Goal: Information Seeking & Learning: Find specific page/section

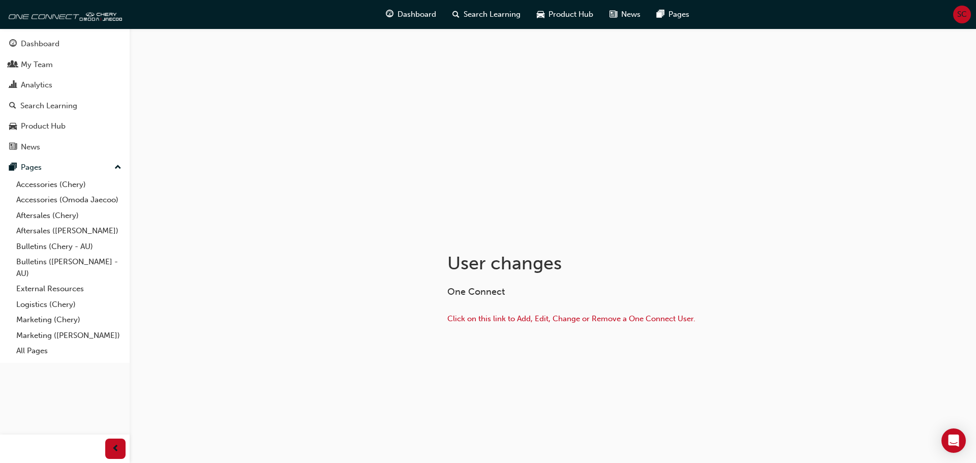
drag, startPoint x: 306, startPoint y: 384, endPoint x: 313, endPoint y: 360, distance: 25.4
click at [307, 384] on div "User changes One Connect Click on this link to Add, Edit, Change or Remove a On…" at bounding box center [553, 316] width 610 height 168
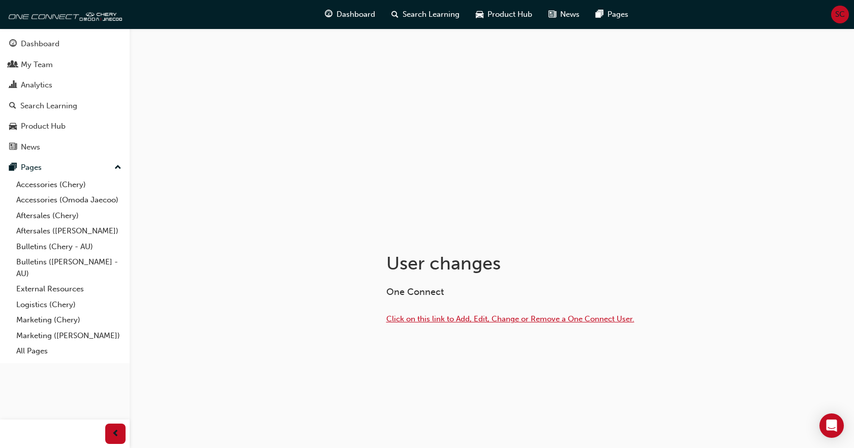
click at [432, 320] on span "Click on this link to Add, Edit, Change or Remove a One Connect User." at bounding box center [510, 318] width 248 height 9
click at [834, 16] on div "SC" at bounding box center [840, 15] width 18 height 18
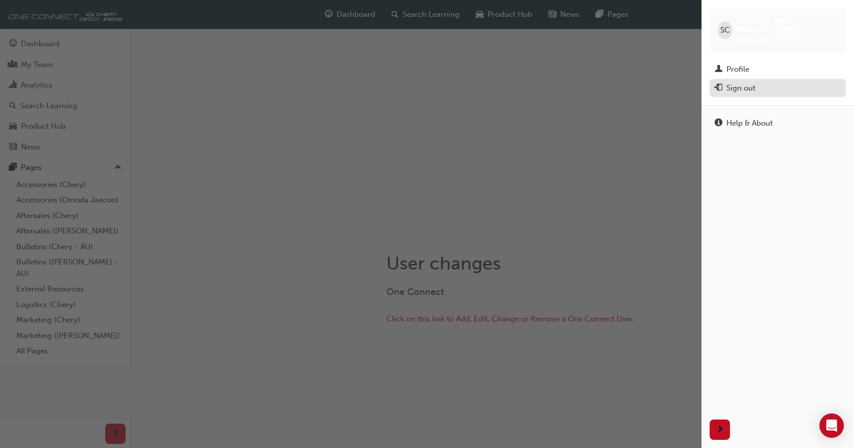
click at [754, 82] on div "Sign out" at bounding box center [741, 88] width 29 height 12
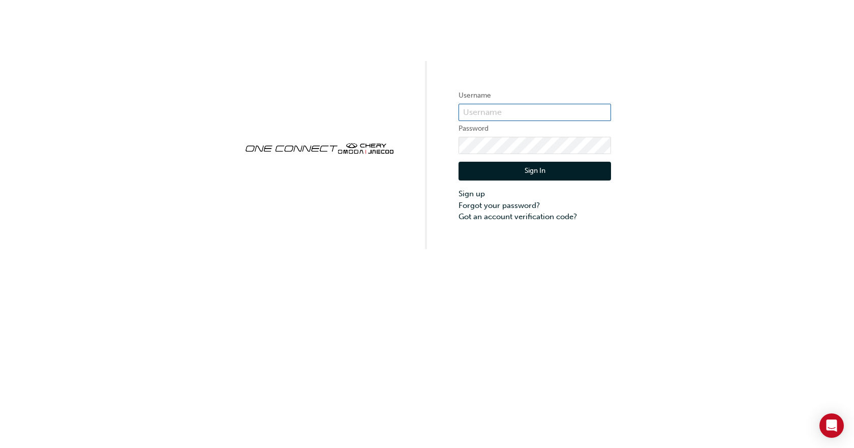
type input "ONE00268"
drag, startPoint x: 510, startPoint y: 114, endPoint x: 463, endPoint y: 114, distance: 47.3
click at [463, 114] on input "ONE00268" at bounding box center [535, 112] width 153 height 17
drag, startPoint x: 806, startPoint y: 1, endPoint x: 304, endPoint y: 138, distance: 520.4
click at [326, 251] on div "Username ONE00268 Password Sign In Sign up Forgot your password? Got an account…" at bounding box center [427, 224] width 854 height 448
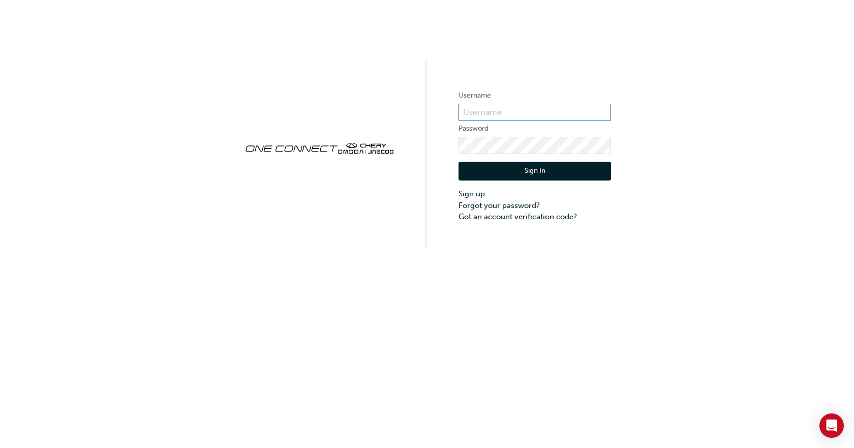
type input "ONE00268"
click at [507, 173] on button "Sign In" at bounding box center [535, 171] width 153 height 19
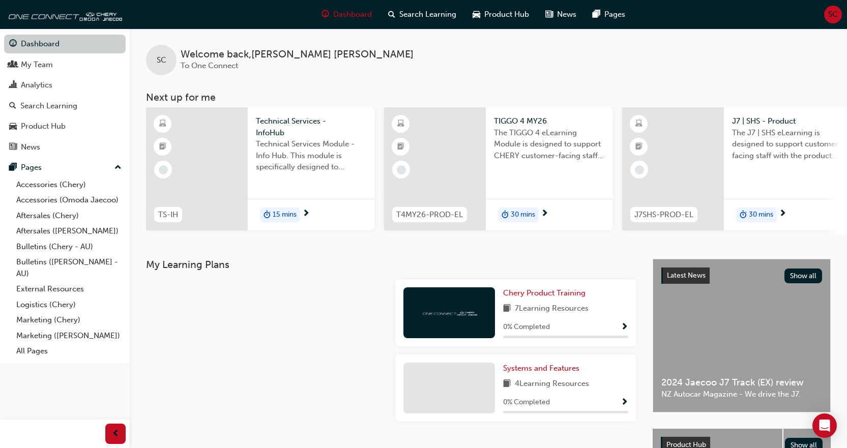
click at [74, 44] on link "Dashboard" at bounding box center [65, 44] width 122 height 19
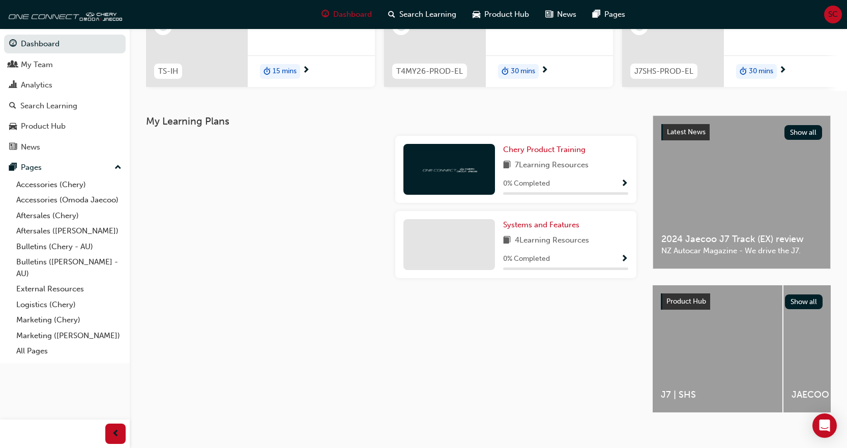
scroll to position [160, 0]
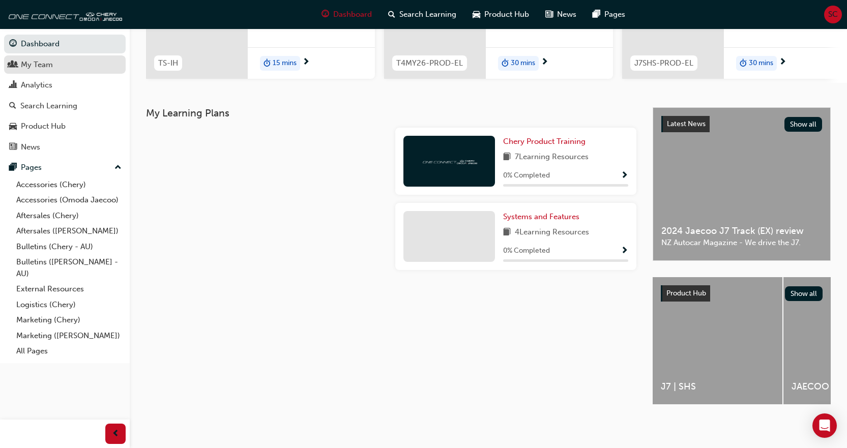
click at [45, 67] on div "My Team" at bounding box center [37, 65] width 32 height 12
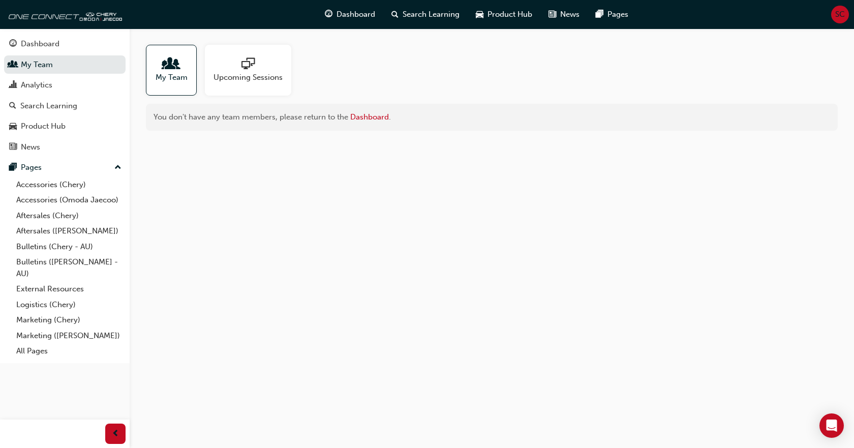
click at [177, 77] on span "My Team" at bounding box center [172, 78] width 32 height 12
click at [229, 76] on span "Upcoming Sessions" at bounding box center [248, 78] width 69 height 12
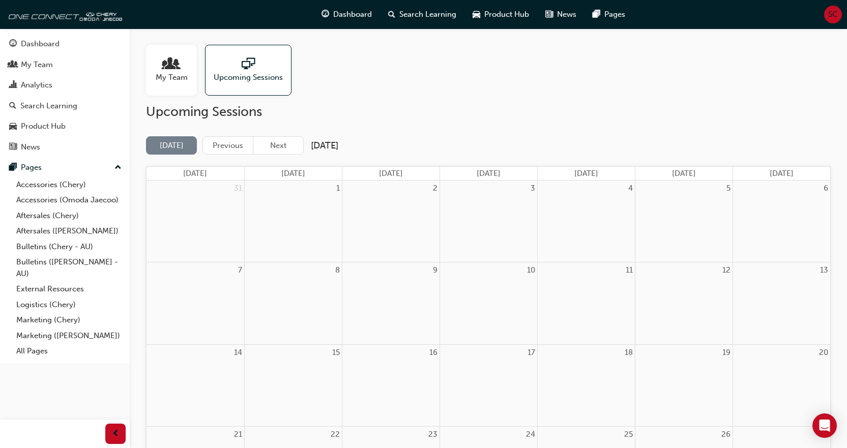
click at [177, 73] on span "My Team" at bounding box center [172, 78] width 32 height 12
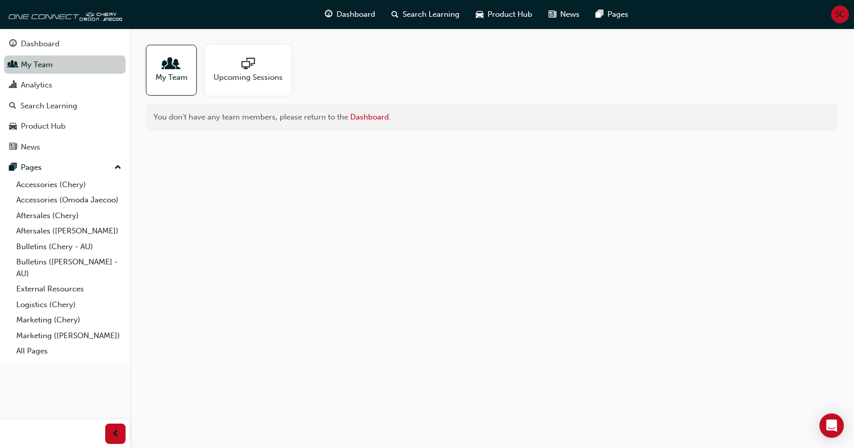
click at [48, 66] on link "My Team" at bounding box center [65, 64] width 122 height 19
click at [48, 83] on div "Analytics" at bounding box center [37, 85] width 32 height 12
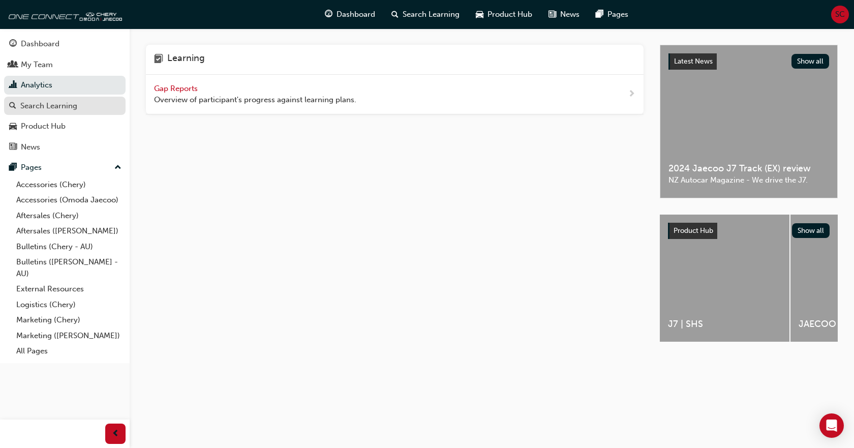
click at [51, 108] on div "Search Learning" at bounding box center [48, 106] width 57 height 12
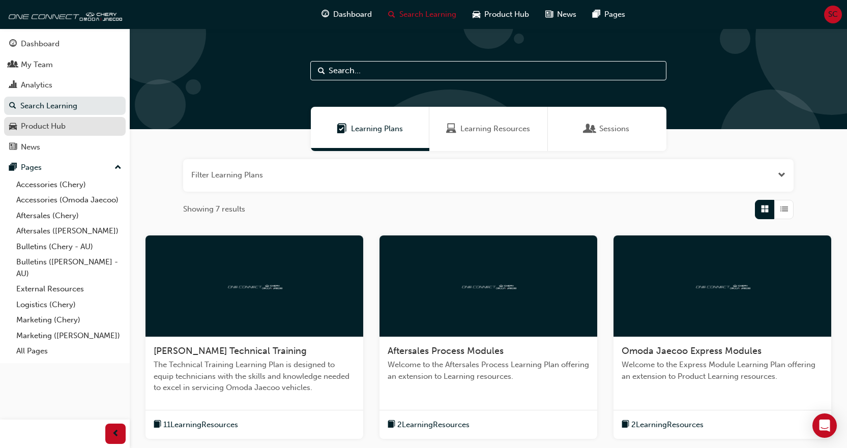
click at [61, 123] on div "Product Hub" at bounding box center [43, 127] width 45 height 12
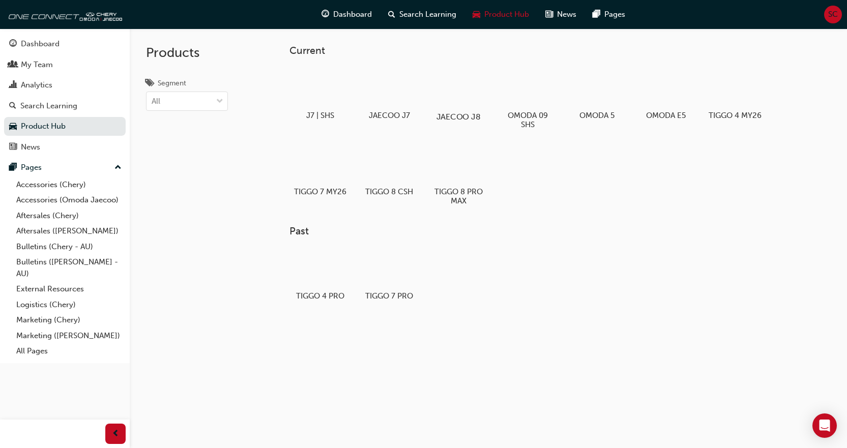
click at [470, 94] on div at bounding box center [458, 87] width 56 height 41
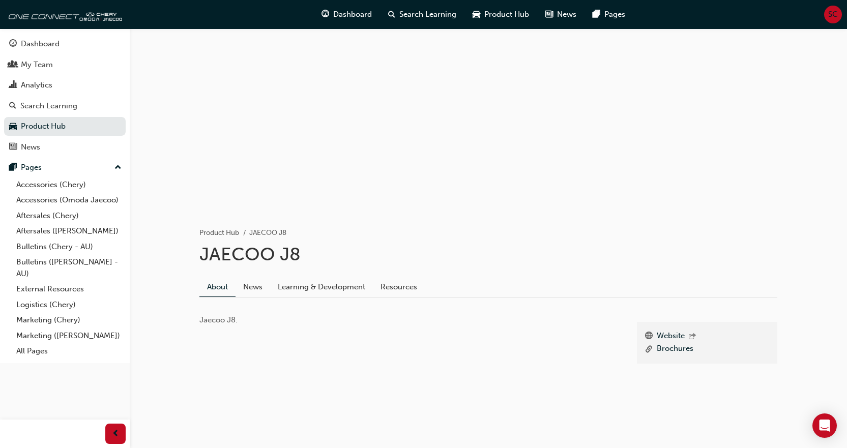
scroll to position [27, 0]
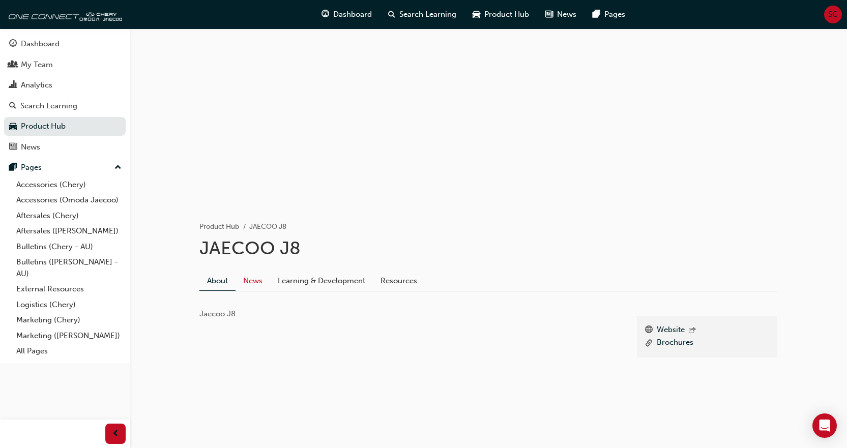
click at [252, 277] on link "News" at bounding box center [252, 280] width 35 height 19
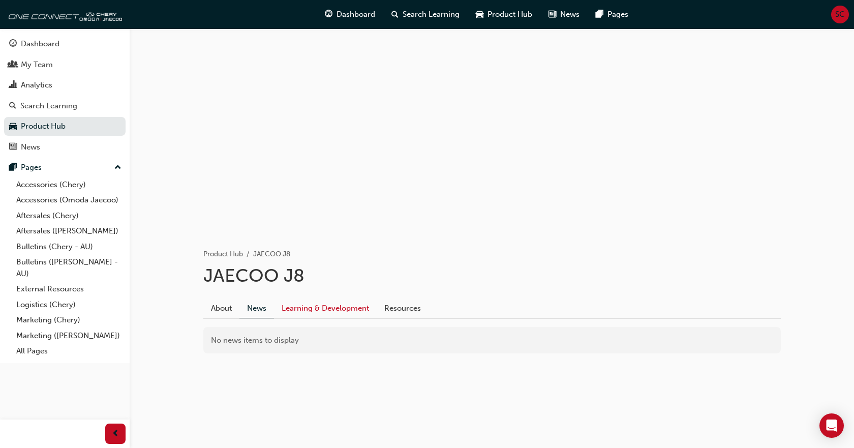
click at [312, 304] on link "Learning & Development" at bounding box center [325, 307] width 103 height 19
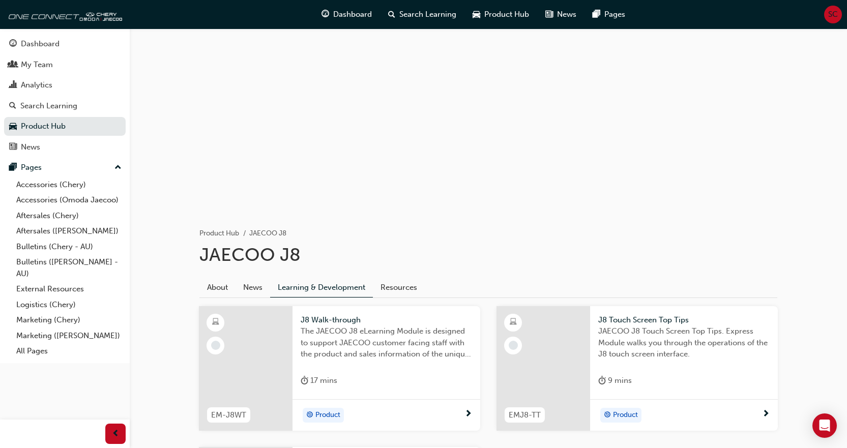
scroll to position [16, 0]
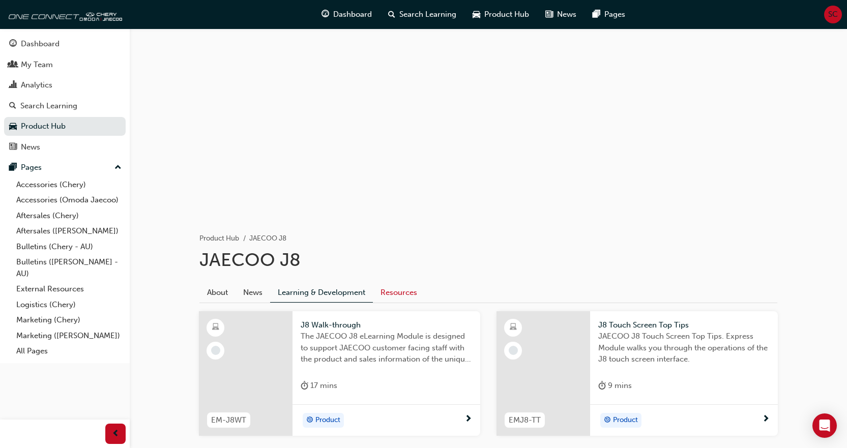
click at [397, 291] on link "Resources" at bounding box center [399, 292] width 52 height 19
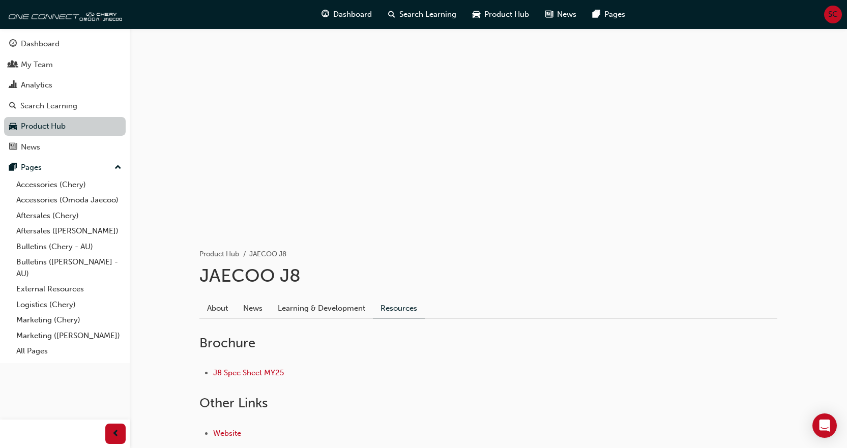
click at [64, 125] on link "Product Hub" at bounding box center [65, 126] width 122 height 19
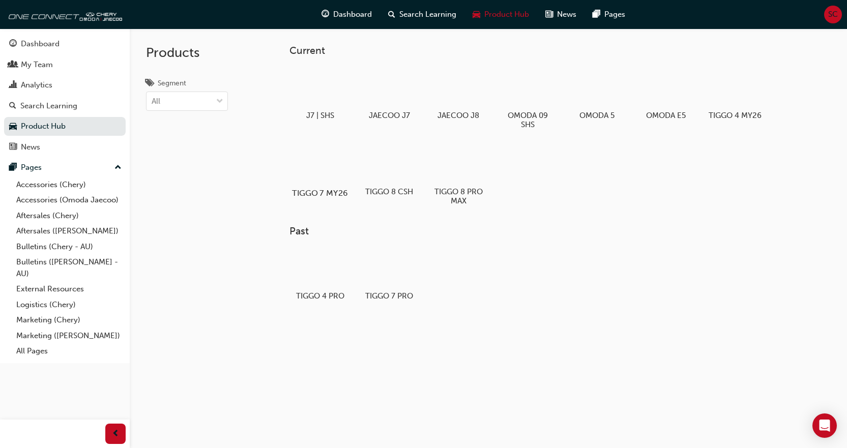
click at [320, 175] on div at bounding box center [319, 163] width 56 height 41
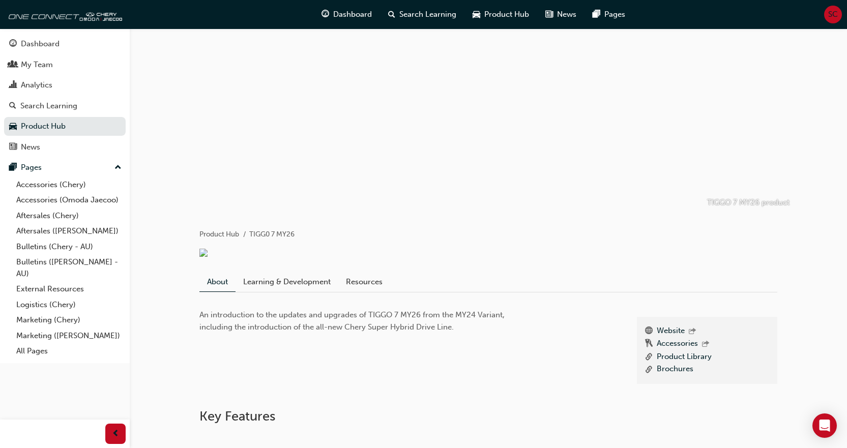
scroll to position [51, 0]
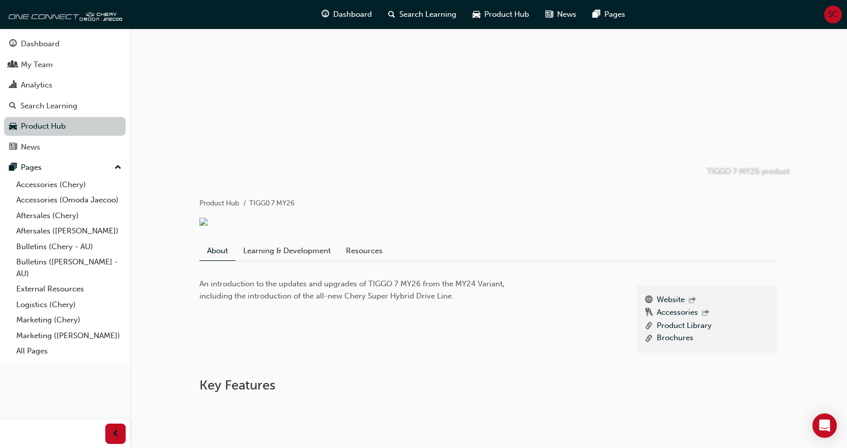
click at [43, 124] on link "Product Hub" at bounding box center [65, 126] width 122 height 19
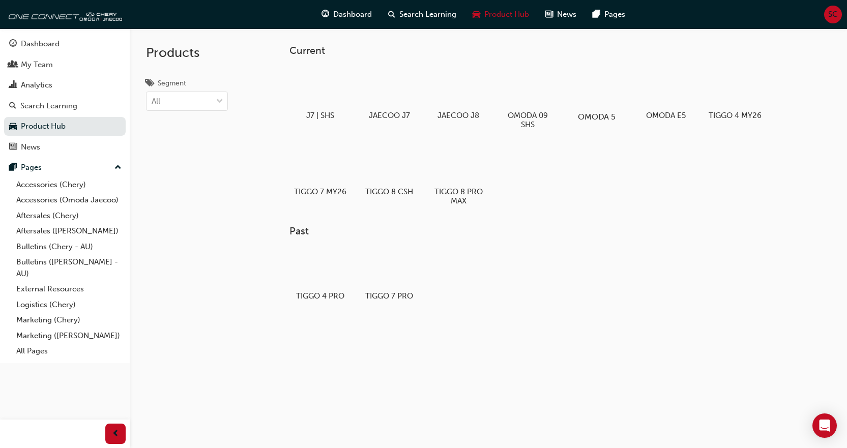
click at [595, 102] on div at bounding box center [596, 87] width 56 height 41
click at [390, 108] on div "JAECOO J7" at bounding box center [388, 94] width 65 height 63
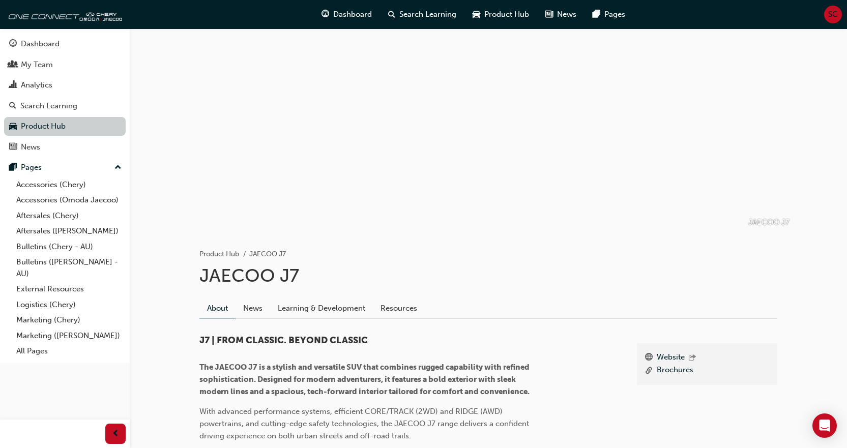
click at [39, 130] on link "Product Hub" at bounding box center [65, 126] width 122 height 19
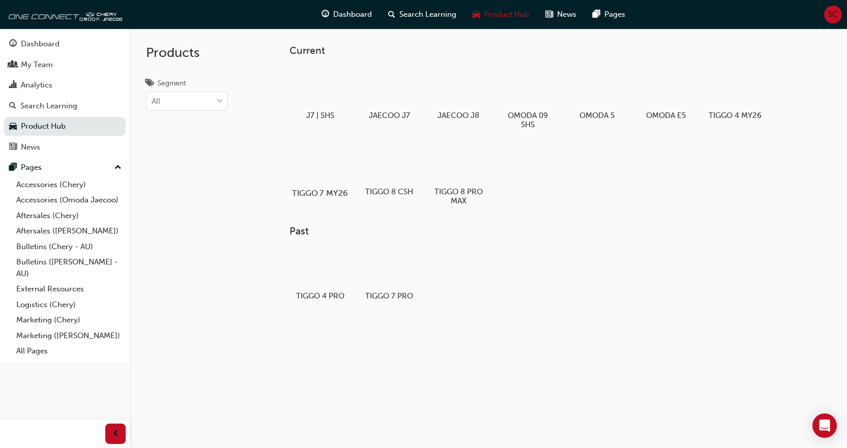
click at [333, 188] on h5 "TIGGO 7 MY26" at bounding box center [319, 193] width 56 height 10
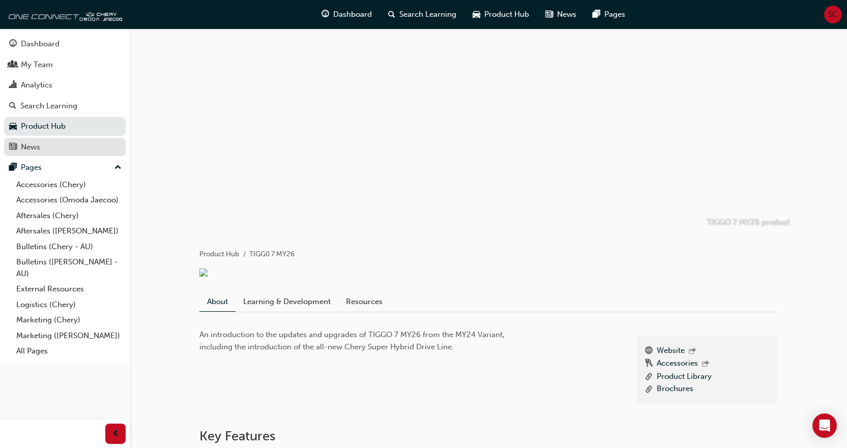
click at [58, 153] on link "News" at bounding box center [65, 147] width 122 height 19
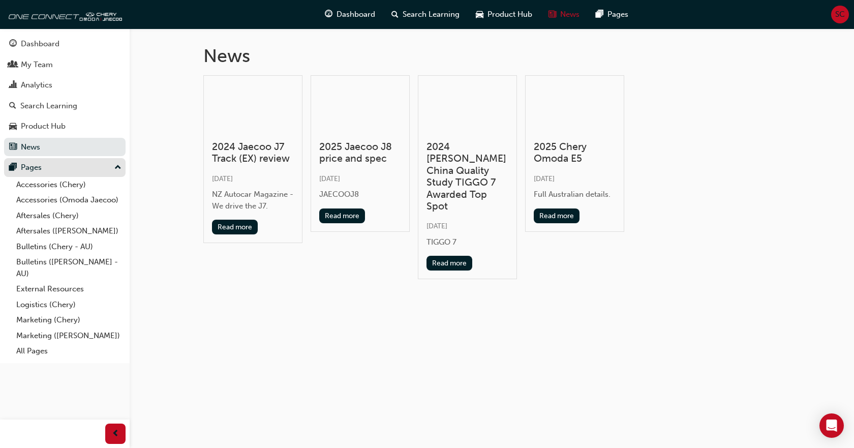
click at [46, 168] on div "Pages" at bounding box center [64, 167] width 111 height 13
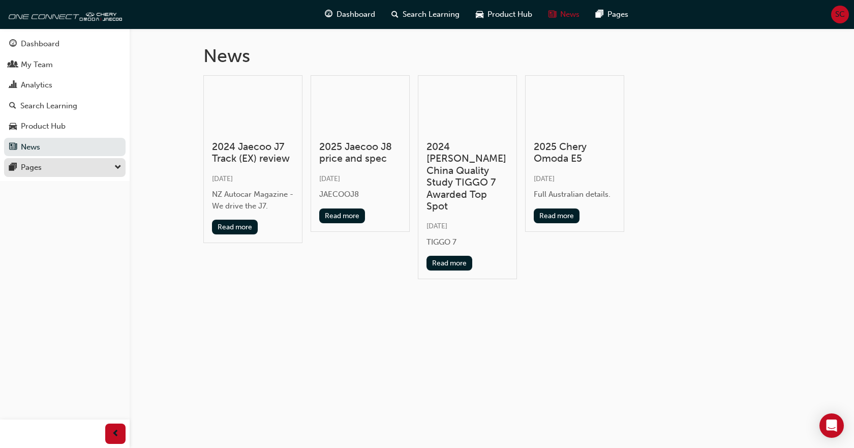
click at [46, 168] on div "Pages" at bounding box center [64, 167] width 111 height 13
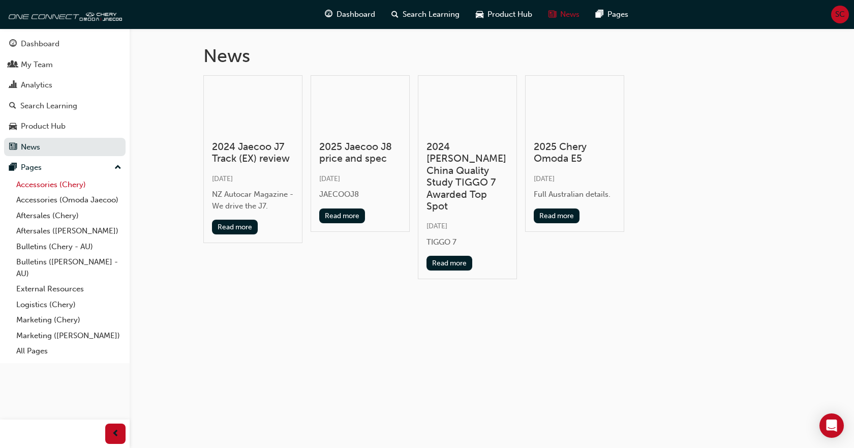
click at [49, 186] on link "Accessories (Chery)" at bounding box center [68, 185] width 113 height 16
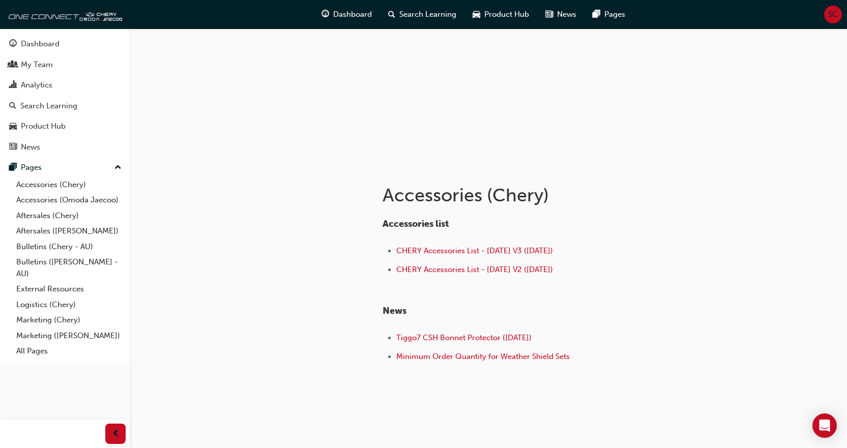
scroll to position [83, 0]
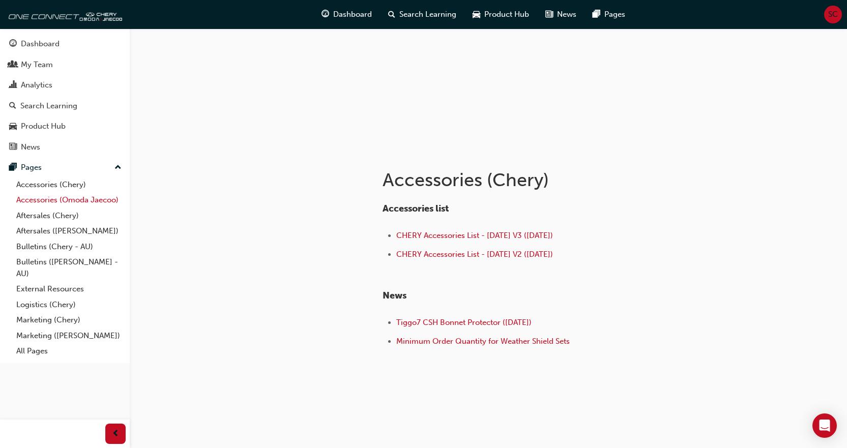
click at [81, 197] on link "Accessories (Omoda Jaecoo)" at bounding box center [68, 200] width 113 height 16
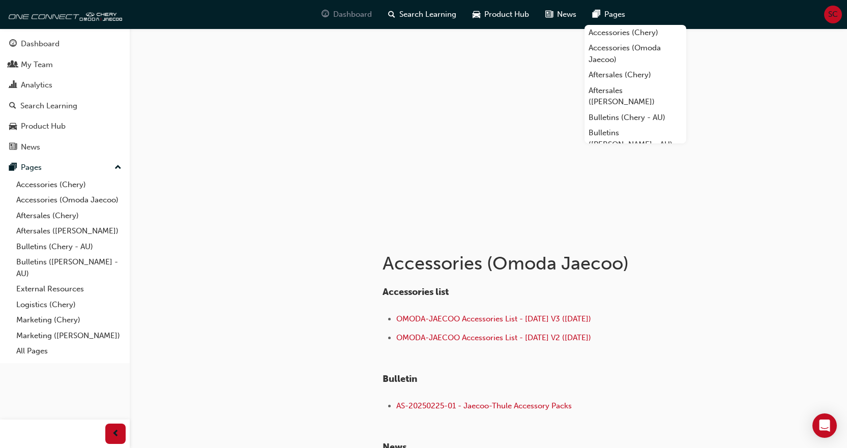
click at [346, 14] on span "Dashboard" at bounding box center [352, 15] width 39 height 12
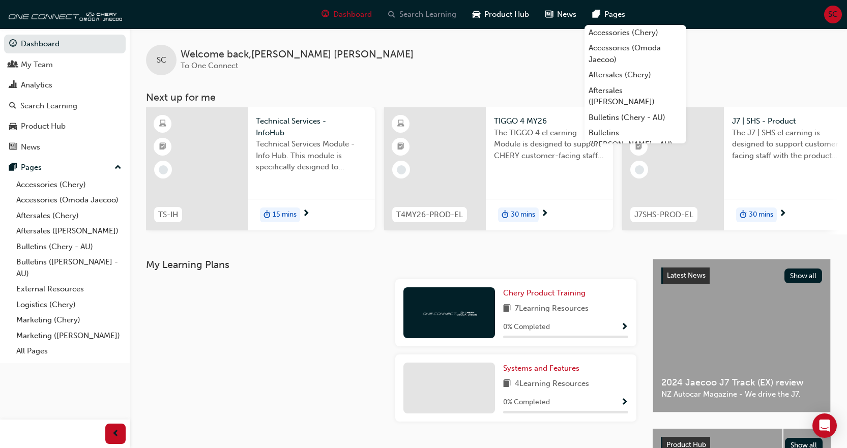
click at [424, 14] on span "Search Learning" at bounding box center [427, 15] width 57 height 12
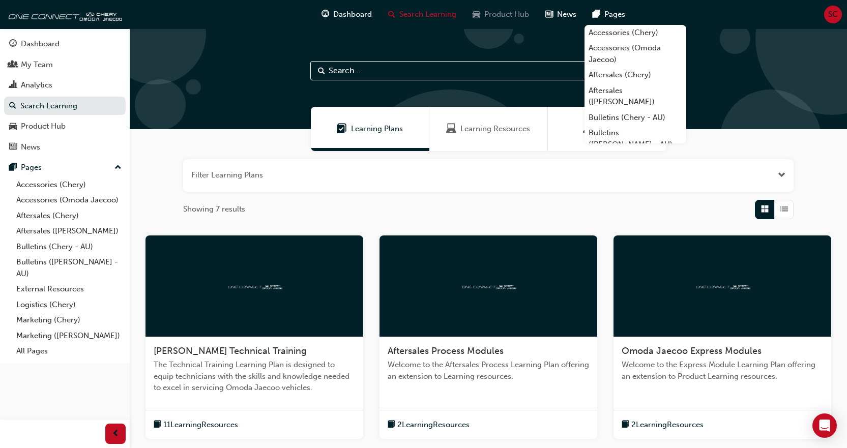
click at [498, 7] on div "Product Hub" at bounding box center [500, 14] width 73 height 21
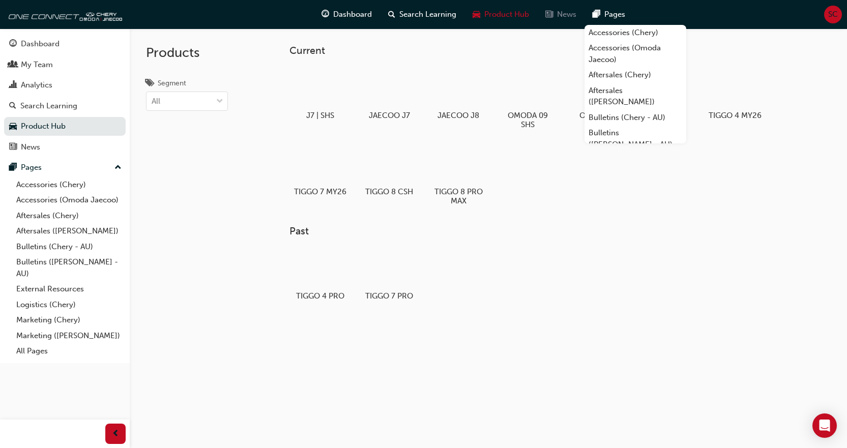
click at [565, 13] on span "News" at bounding box center [566, 15] width 19 height 12
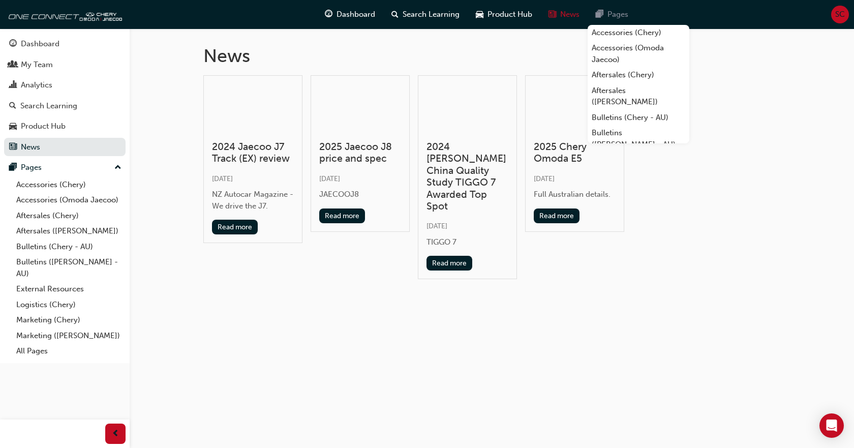
click at [605, 13] on div "Pages" at bounding box center [612, 14] width 49 height 21
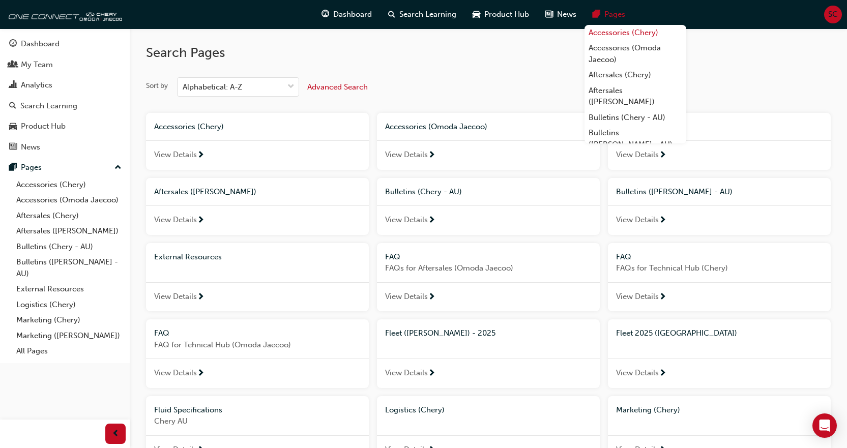
click at [615, 31] on link "Accessories (Chery)" at bounding box center [635, 33] width 102 height 16
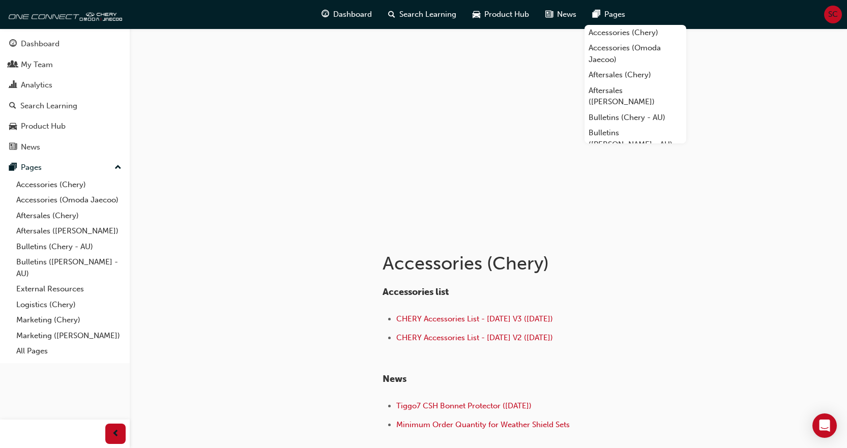
click at [608, 12] on span "Pages" at bounding box center [614, 15] width 21 height 12
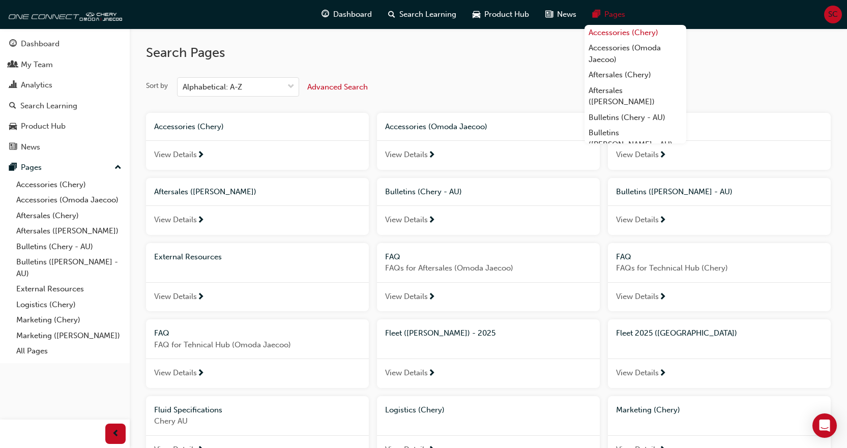
click at [620, 26] on link "Accessories (Chery)" at bounding box center [635, 33] width 102 height 16
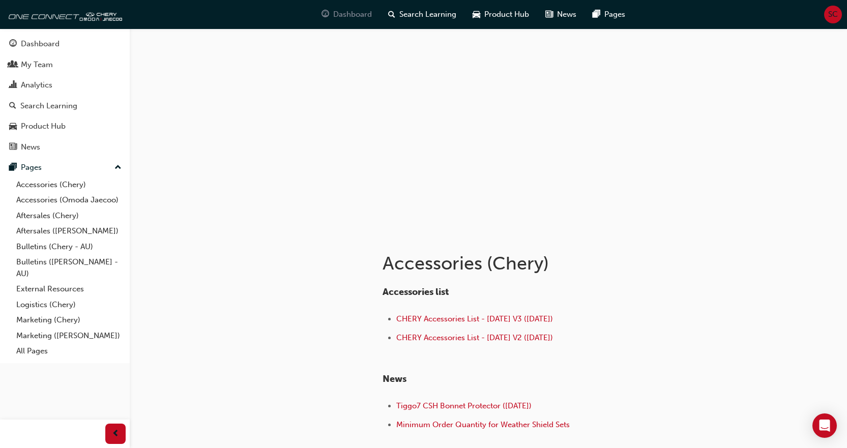
click at [338, 15] on span "Dashboard" at bounding box center [352, 15] width 39 height 12
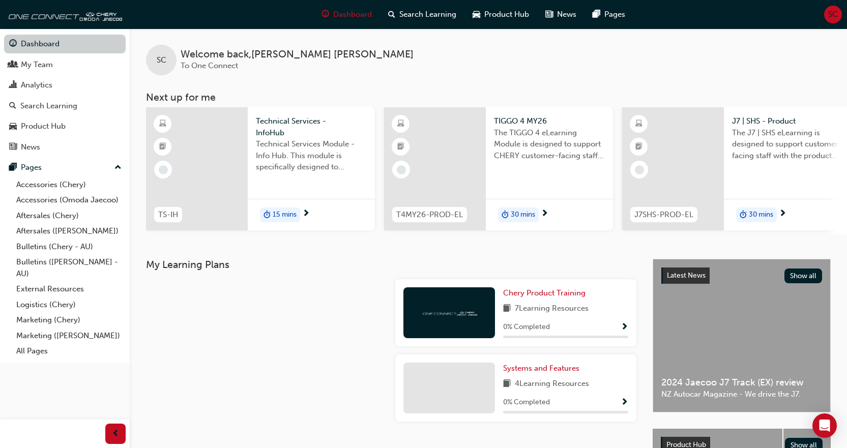
click at [46, 40] on link "Dashboard" at bounding box center [65, 44] width 122 height 19
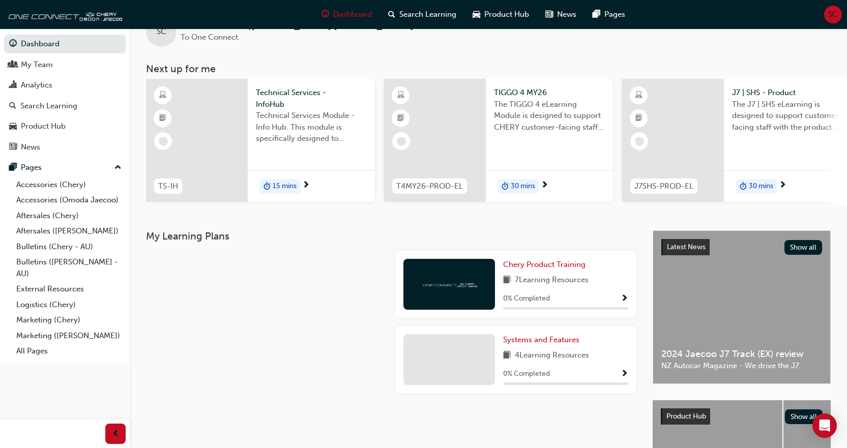
scroll to position [51, 0]
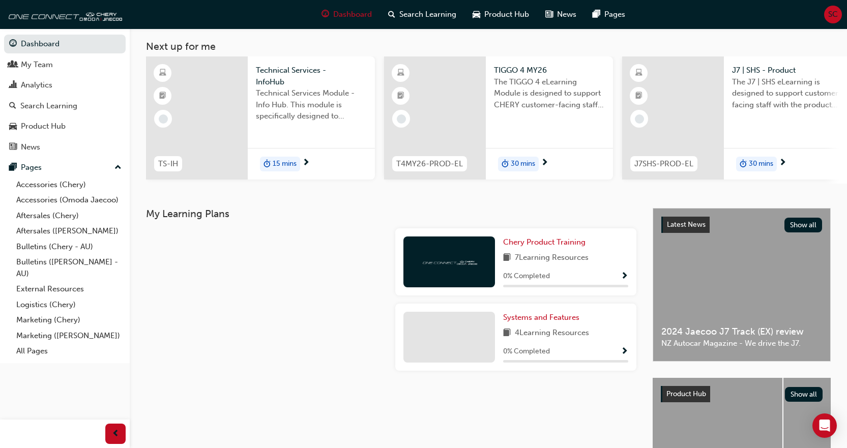
click at [835, 18] on span "SC" at bounding box center [833, 15] width 10 height 12
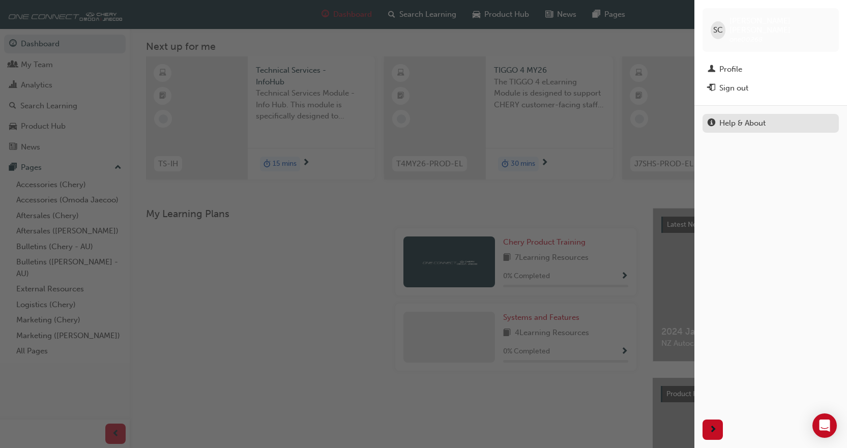
click at [748, 117] on div "Help & About" at bounding box center [742, 123] width 46 height 12
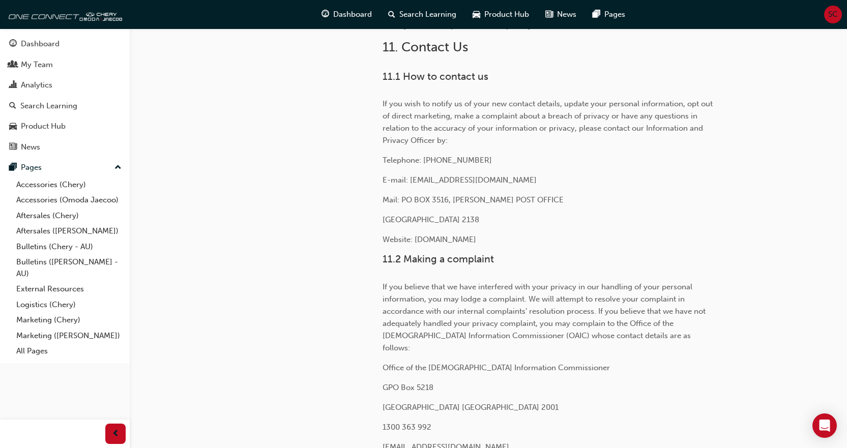
scroll to position [3363, 0]
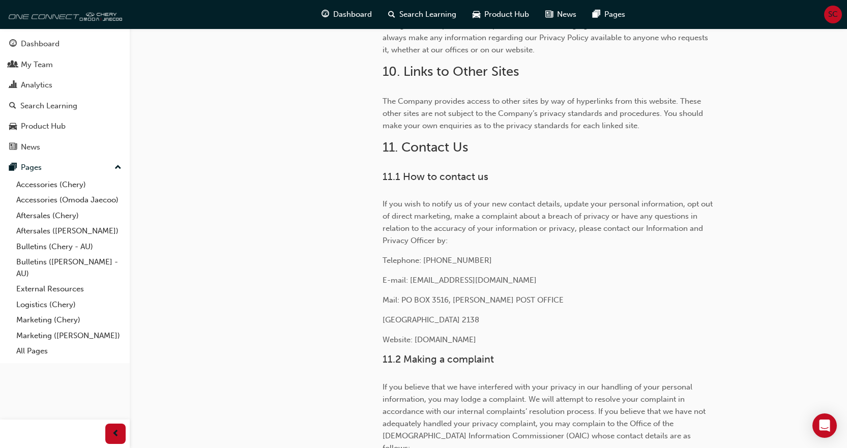
click at [79, 11] on img at bounding box center [63, 14] width 117 height 20
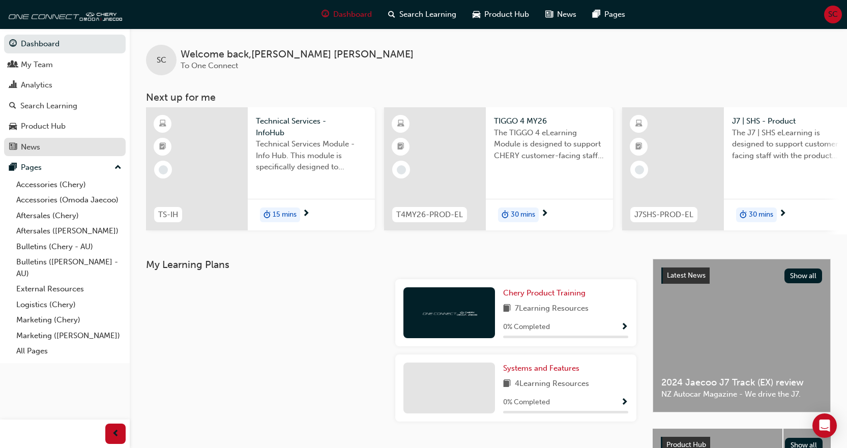
click at [34, 144] on div "News" at bounding box center [30, 147] width 19 height 12
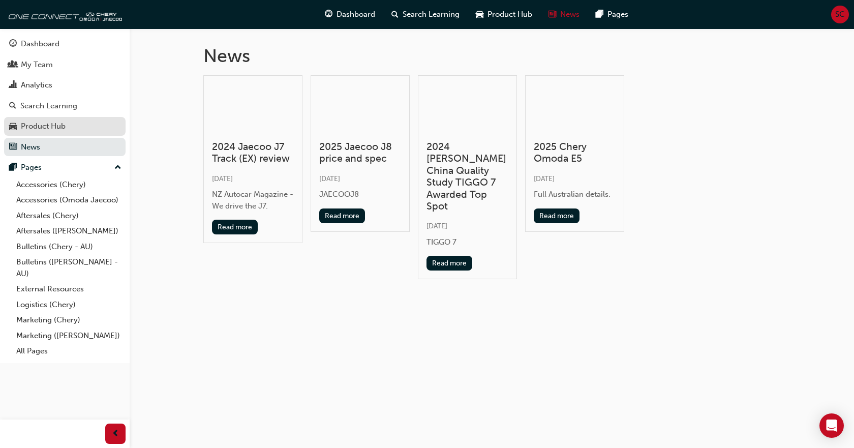
click at [34, 127] on div "Product Hub" at bounding box center [43, 127] width 45 height 12
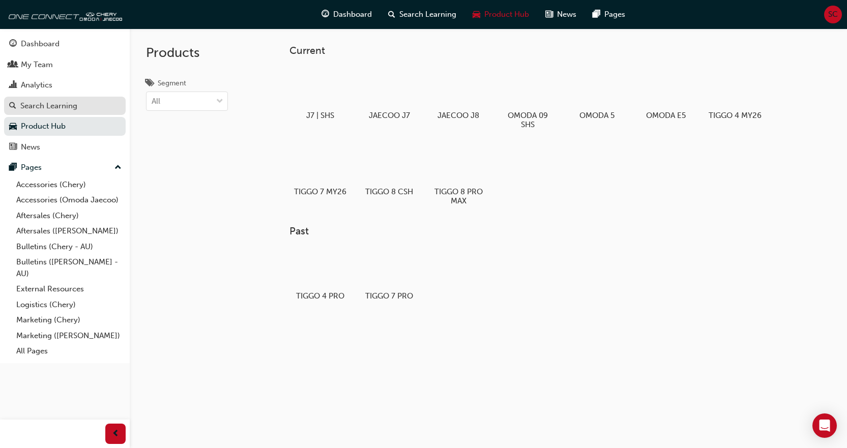
click at [35, 108] on div "Search Learning" at bounding box center [48, 106] width 57 height 12
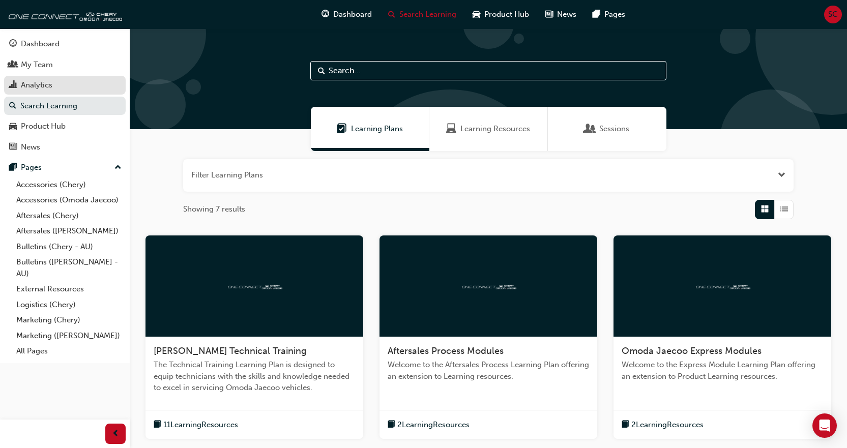
click at [37, 80] on div "Analytics" at bounding box center [37, 85] width 32 height 12
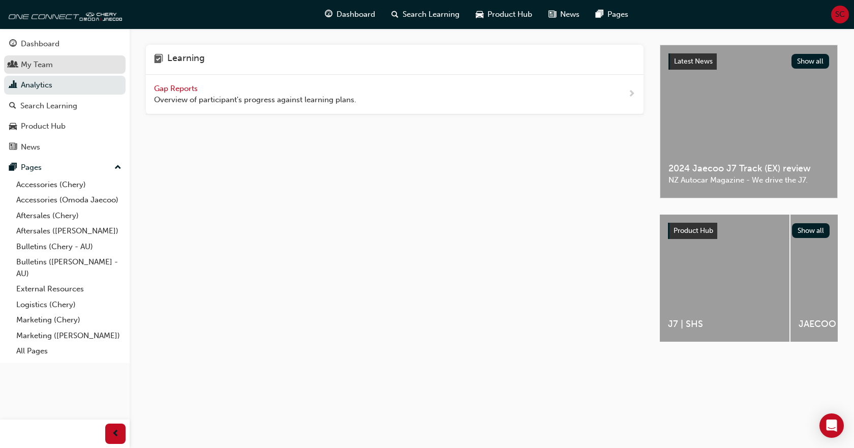
click at [37, 65] on div "My Team" at bounding box center [37, 65] width 32 height 12
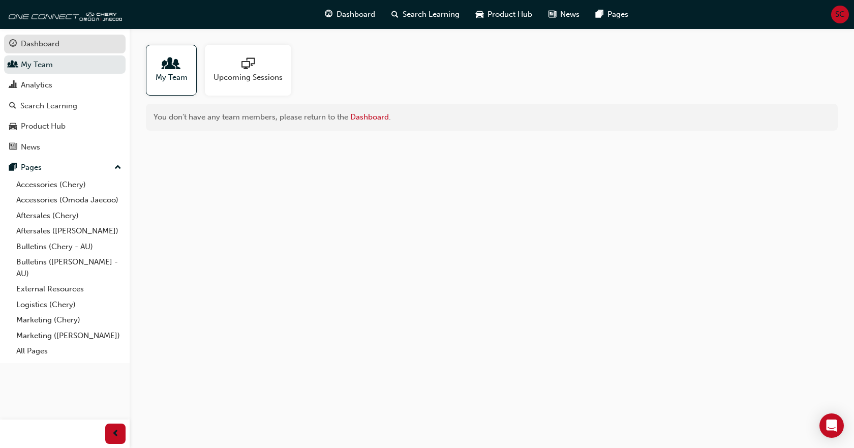
click at [42, 48] on div "Dashboard" at bounding box center [40, 44] width 39 height 12
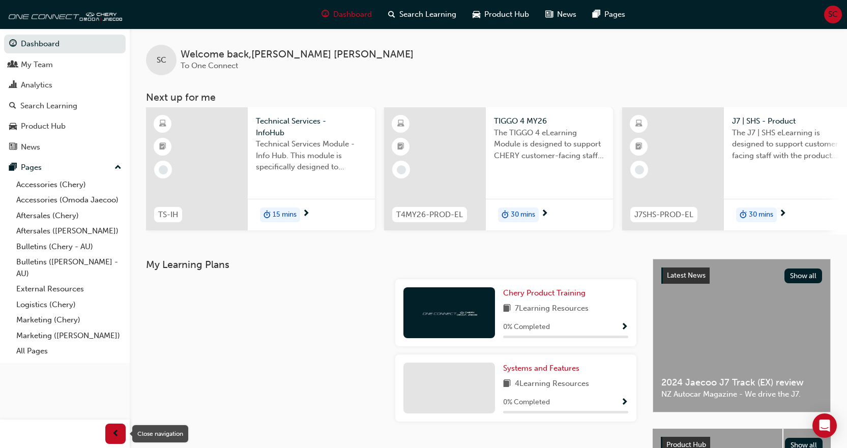
click at [114, 432] on span "prev-icon" at bounding box center [116, 434] width 8 height 13
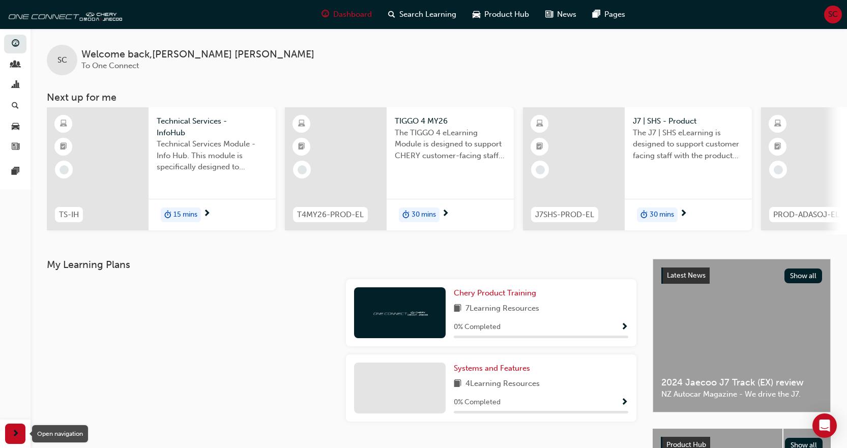
click at [17, 431] on span "next-icon" at bounding box center [16, 434] width 8 height 13
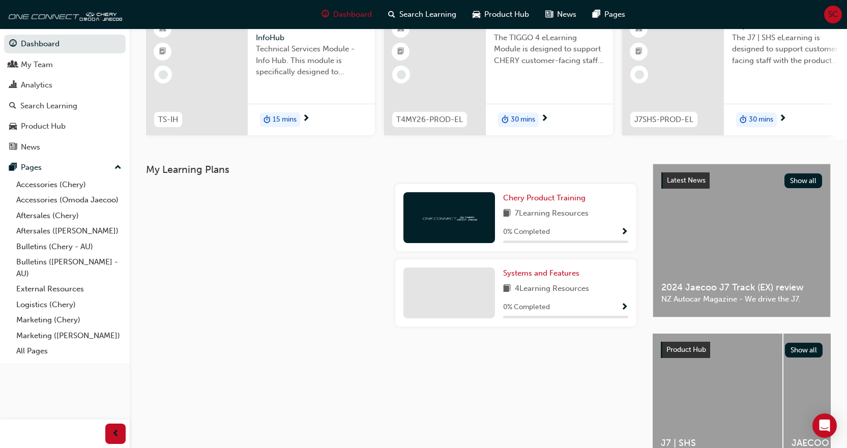
scroll to position [160, 0]
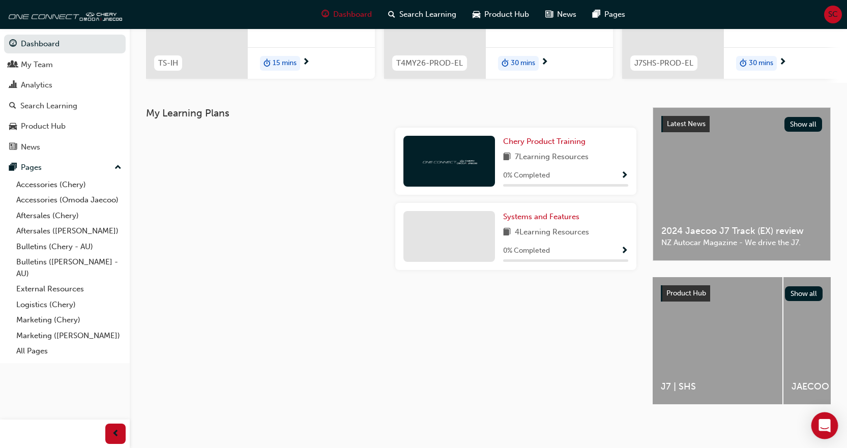
click at [821, 430] on icon "Open Intercom Messenger" at bounding box center [824, 425] width 12 height 13
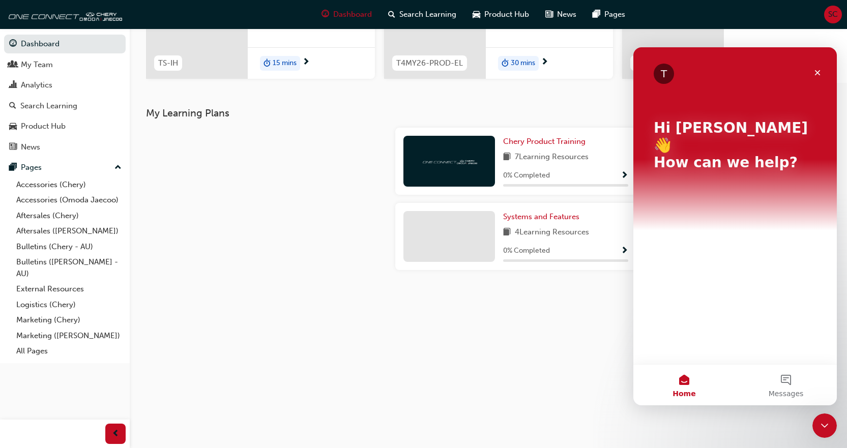
scroll to position [0, 0]
click at [821, 430] on icon "Close Intercom Messenger" at bounding box center [824, 425] width 12 height 12
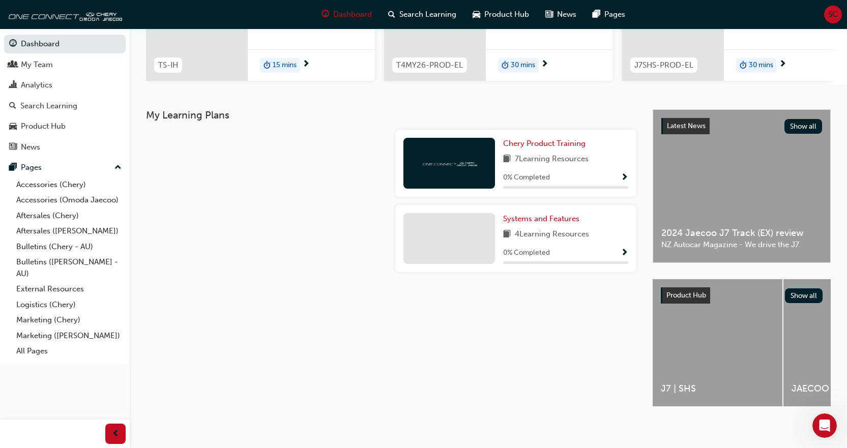
scroll to position [160, 0]
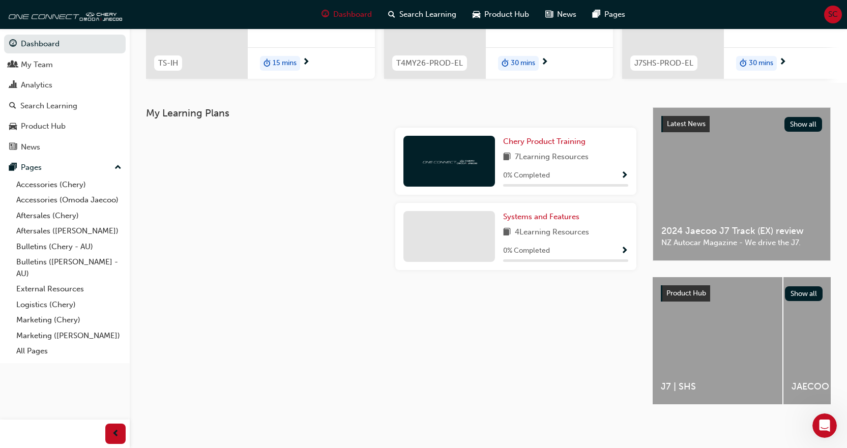
click at [829, 13] on span "SC" at bounding box center [833, 15] width 10 height 12
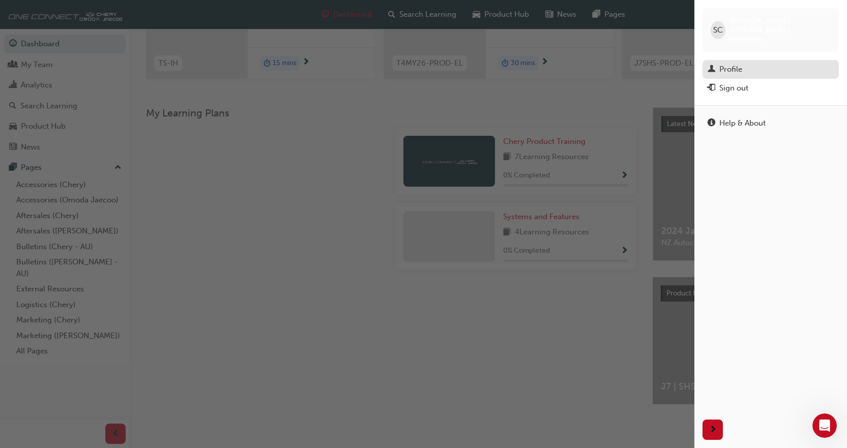
click at [724, 64] on div "Profile" at bounding box center [730, 70] width 23 height 12
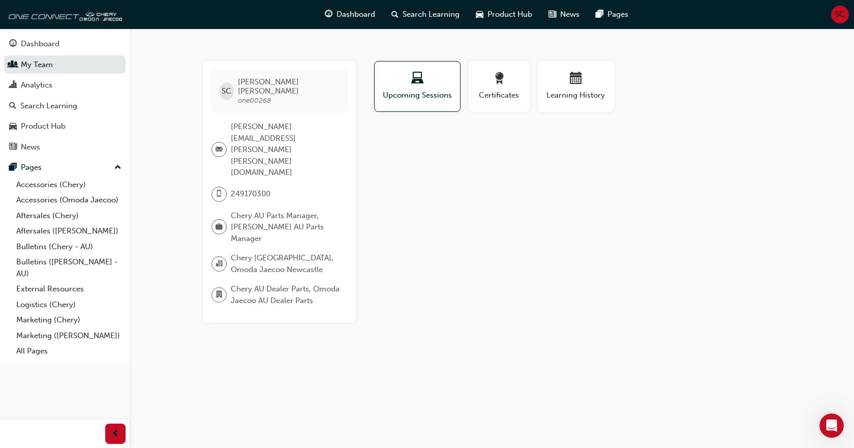
click at [834, 14] on div "SC" at bounding box center [840, 15] width 18 height 18
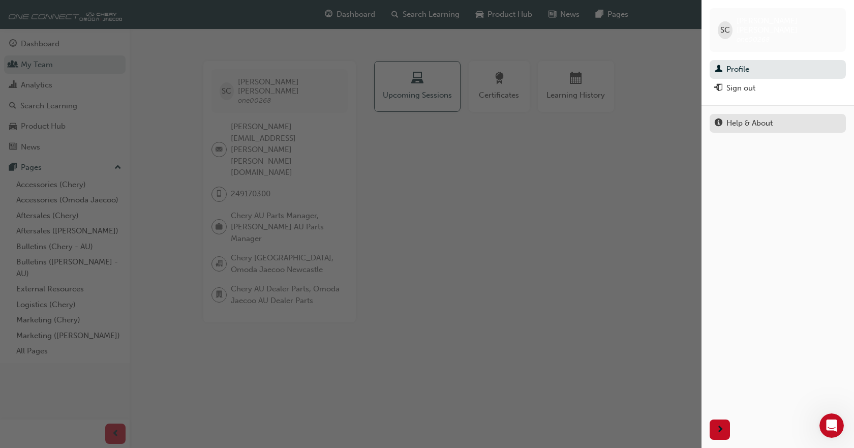
click at [754, 118] on div "Help & About" at bounding box center [750, 123] width 46 height 12
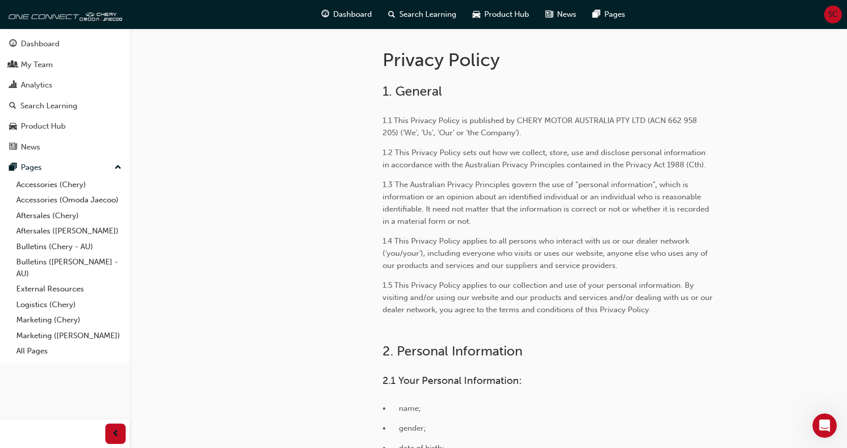
click at [828, 13] on span "SC" at bounding box center [833, 15] width 10 height 12
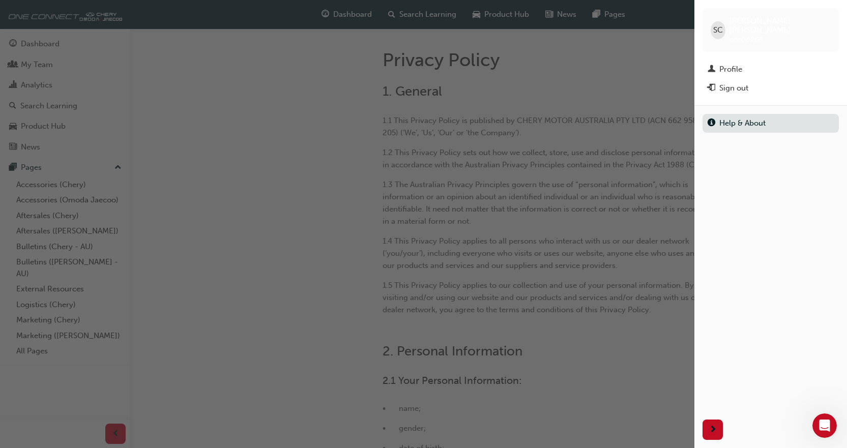
click at [720, 24] on span "SC" at bounding box center [718, 30] width 10 height 12
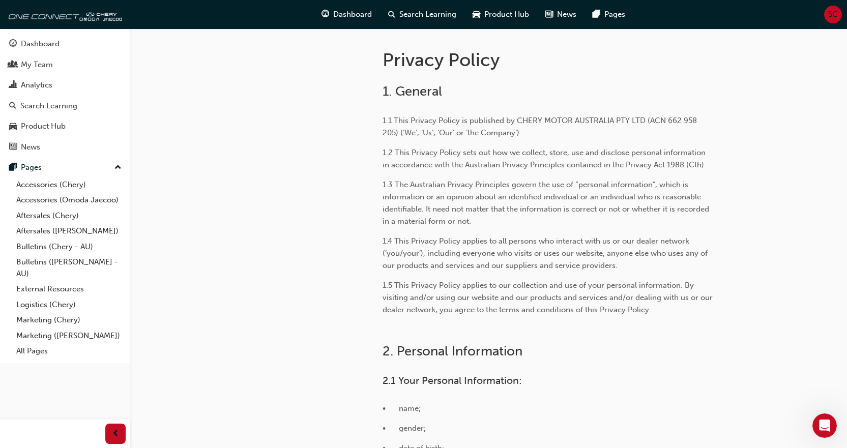
click at [829, 15] on span "SC" at bounding box center [833, 15] width 10 height 12
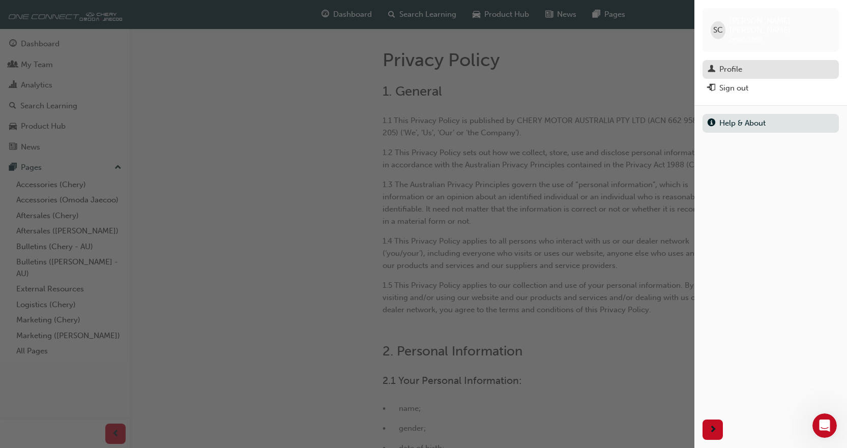
click at [740, 64] on div "Profile" at bounding box center [730, 70] width 23 height 12
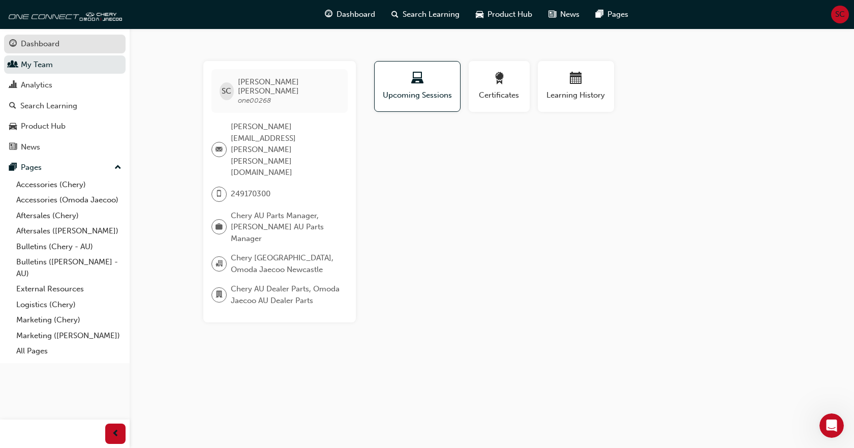
click at [29, 44] on div "Dashboard" at bounding box center [40, 44] width 39 height 12
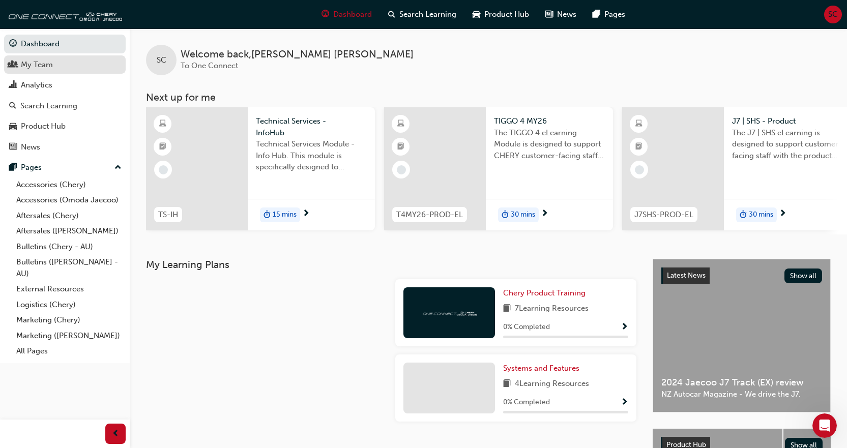
click at [31, 64] on div "My Team" at bounding box center [37, 65] width 32 height 12
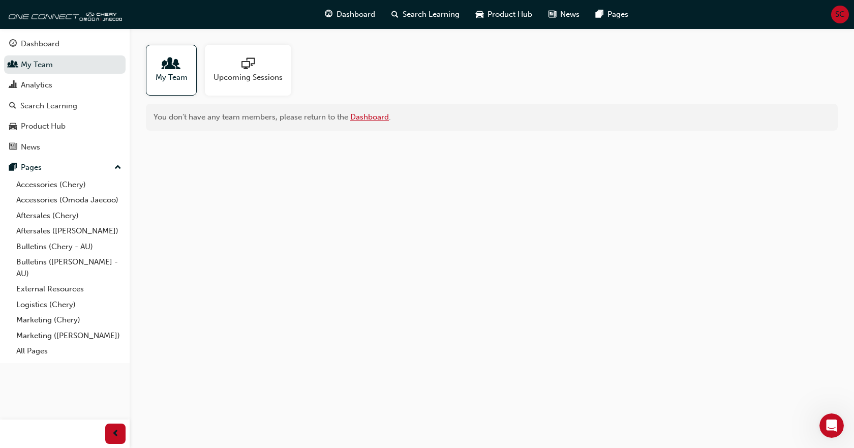
click at [354, 116] on link "Dashboard" at bounding box center [369, 116] width 39 height 9
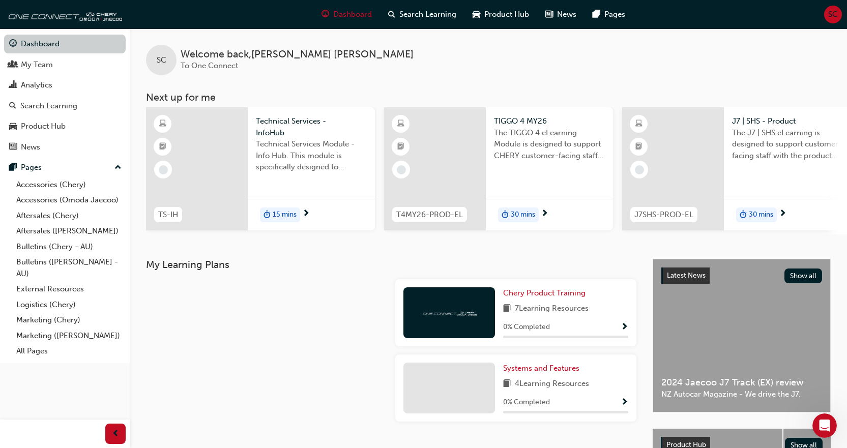
click at [32, 42] on link "Dashboard" at bounding box center [65, 44] width 122 height 19
click at [55, 183] on link "Accessories (Chery)" at bounding box center [68, 185] width 113 height 16
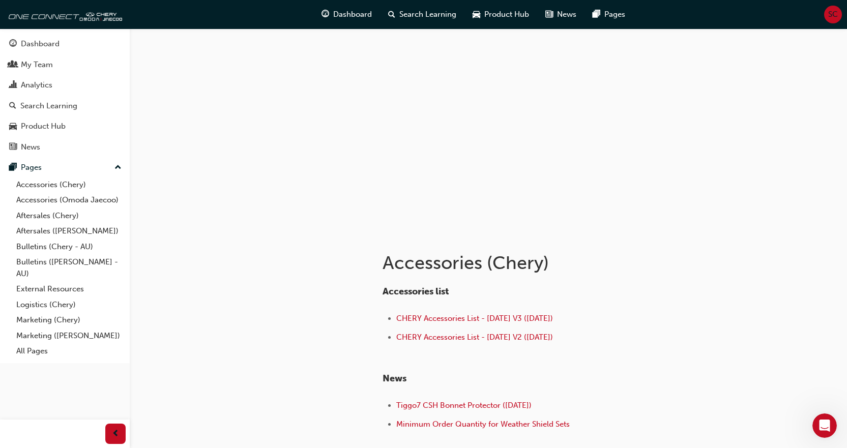
scroll to position [83, 0]
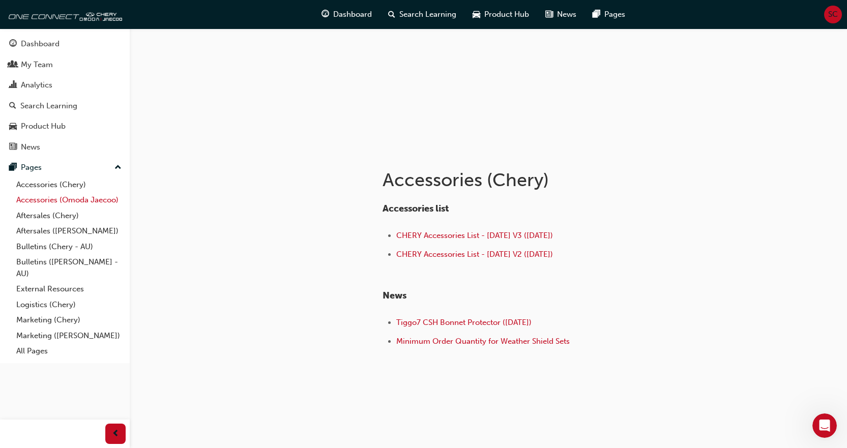
click at [87, 199] on link "Accessories (Omoda Jaecoo)" at bounding box center [68, 200] width 113 height 16
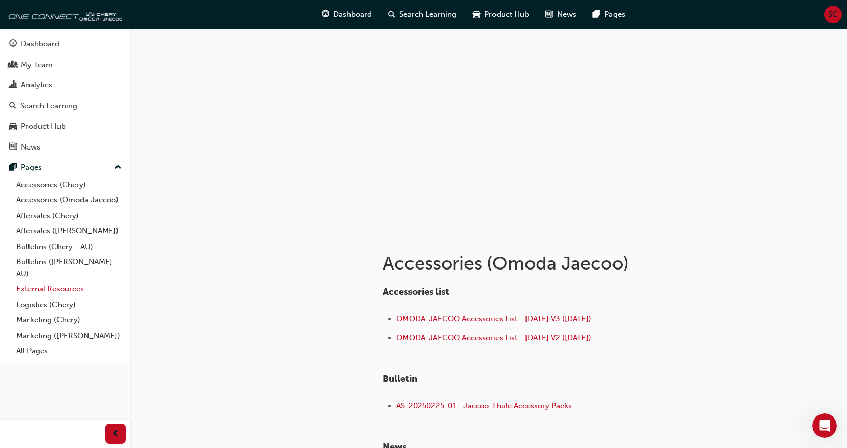
click at [90, 291] on link "External Resources" at bounding box center [68, 289] width 113 height 16
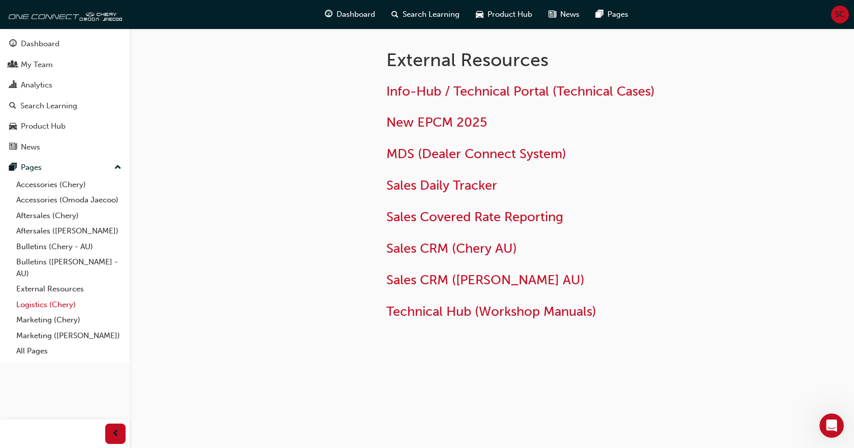
click at [62, 308] on link "Logistics (Chery)" at bounding box center [68, 305] width 113 height 16
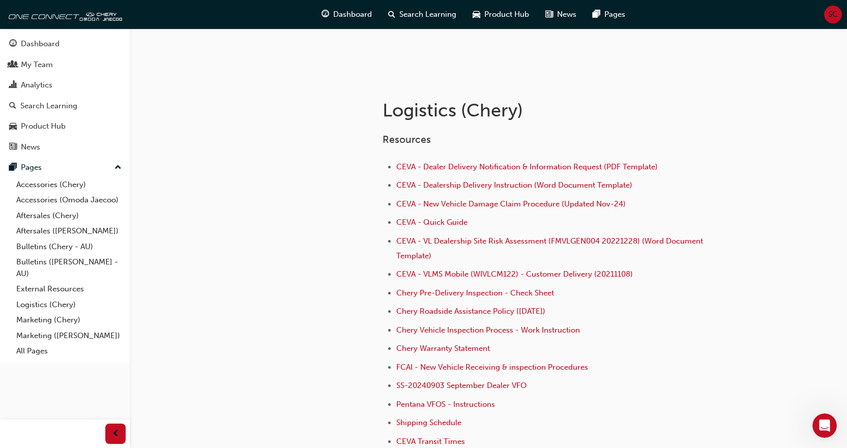
scroll to position [253, 0]
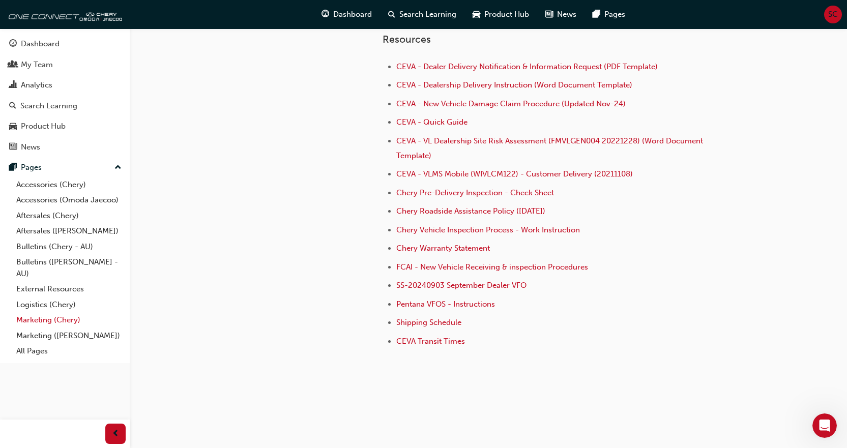
click at [57, 319] on link "Marketing (Chery)" at bounding box center [68, 320] width 113 height 16
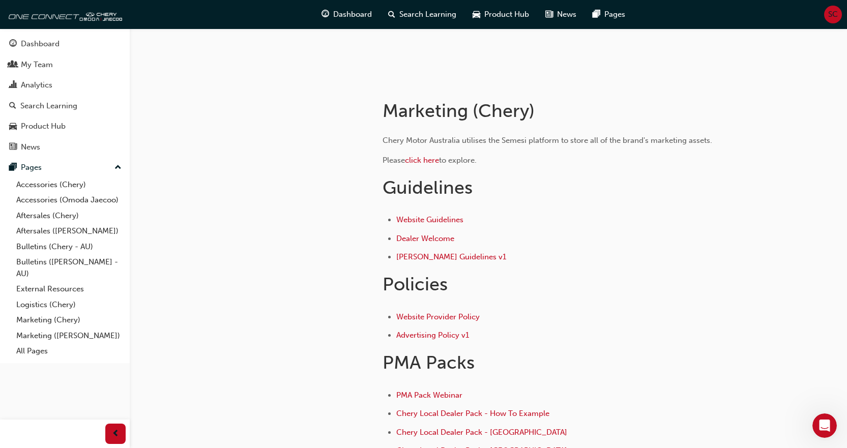
scroll to position [410, 0]
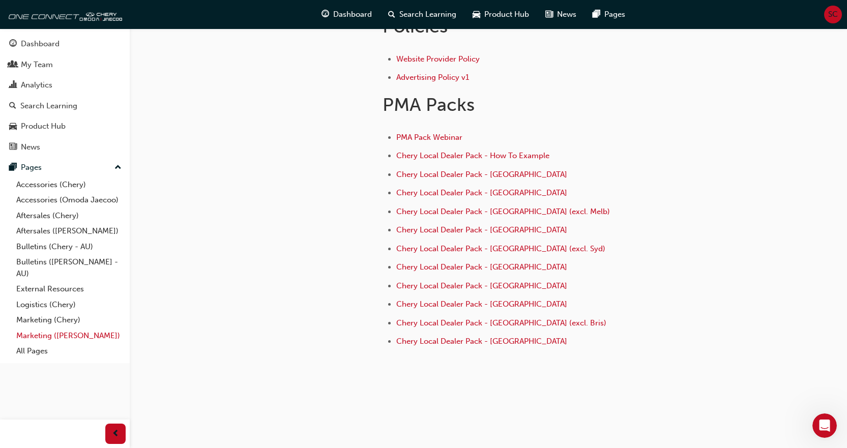
click at [66, 339] on link "Marketing (Omoda Jaecoo)" at bounding box center [68, 336] width 113 height 16
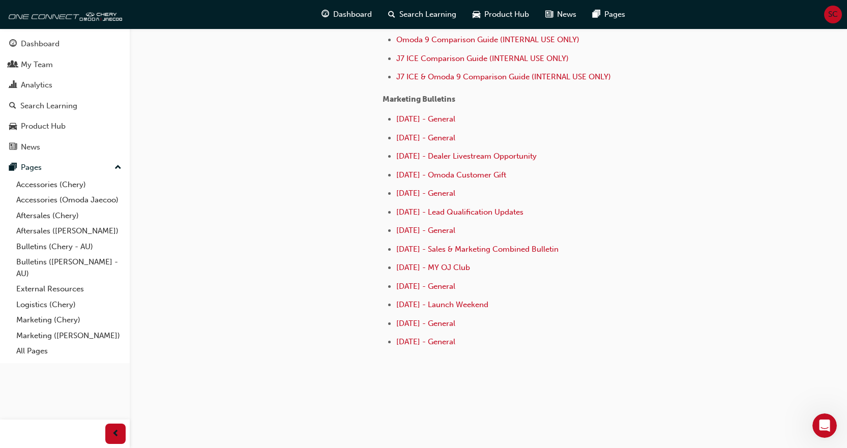
scroll to position [515, 0]
click at [35, 353] on link "All Pages" at bounding box center [68, 351] width 113 height 16
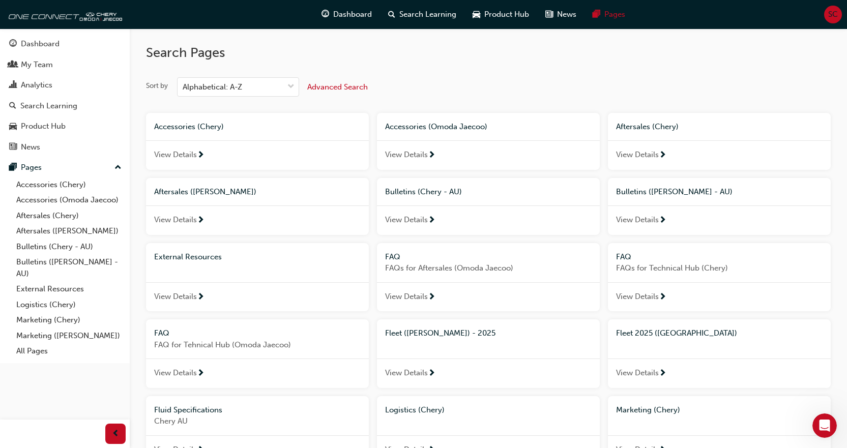
click at [328, 87] on span "Advanced Search" at bounding box center [337, 86] width 61 height 9
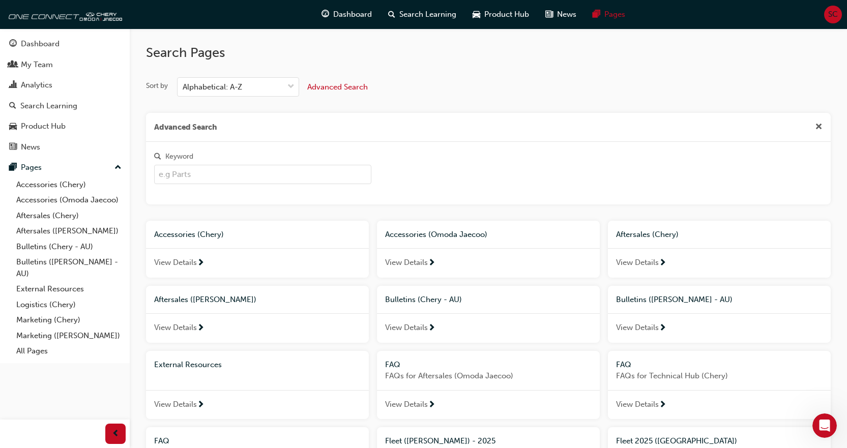
click at [220, 173] on input "Keyword" at bounding box center [262, 174] width 217 height 19
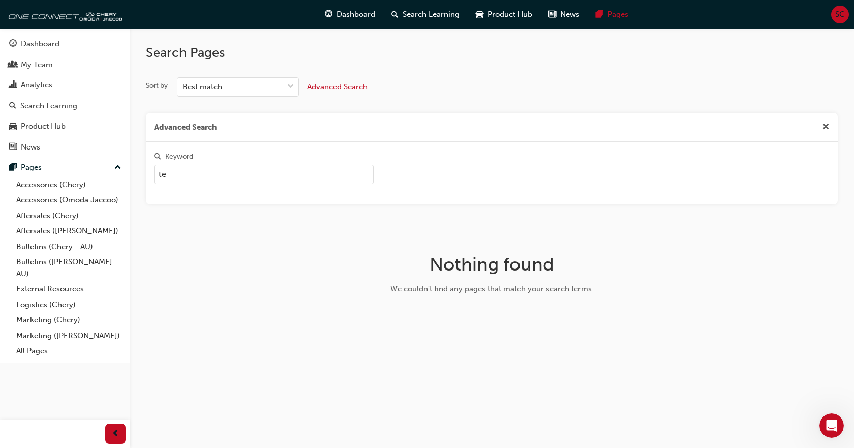
type input "t"
type input "a"
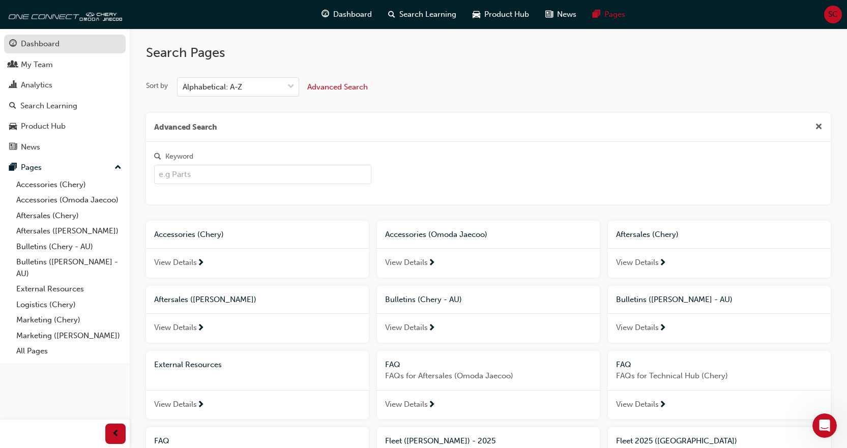
click at [32, 45] on div "Dashboard" at bounding box center [40, 44] width 39 height 12
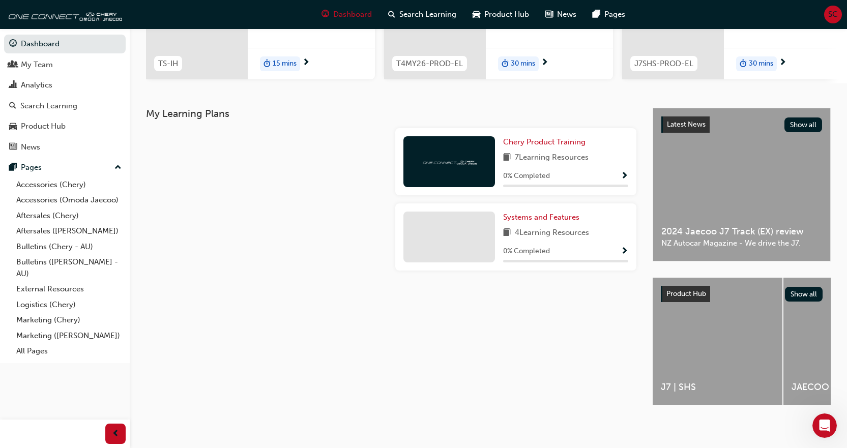
scroll to position [160, 0]
click at [832, 9] on span "SC" at bounding box center [833, 15] width 10 height 12
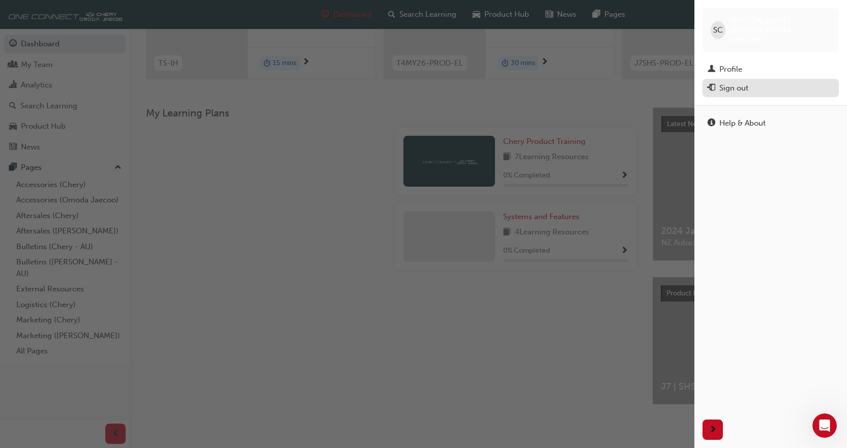
click at [740, 82] on div "Sign out" at bounding box center [733, 88] width 29 height 12
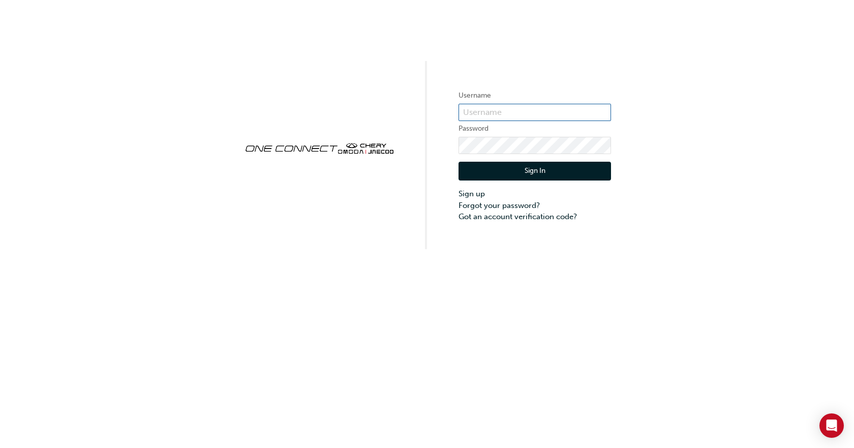
type input "ONE00268"
click at [514, 169] on button "Sign In" at bounding box center [535, 171] width 153 height 19
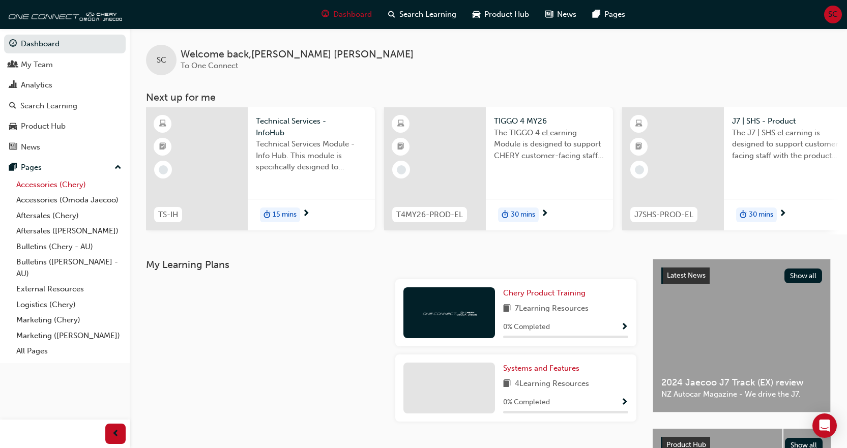
click at [38, 182] on link "Accessories (Chery)" at bounding box center [68, 185] width 113 height 16
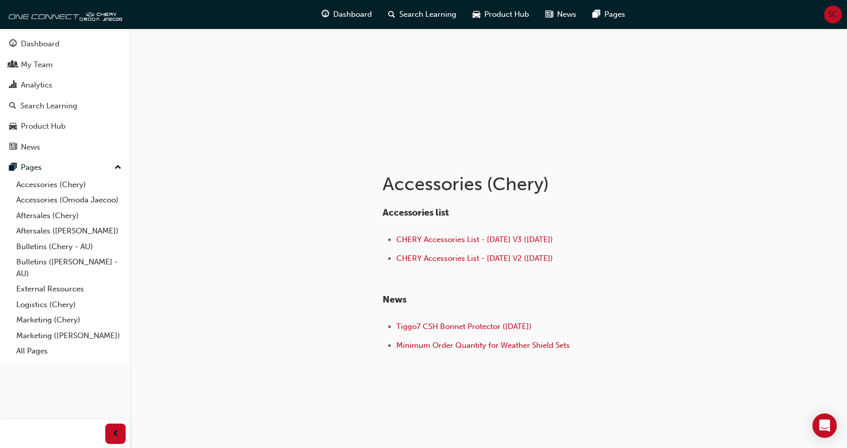
scroll to position [83, 0]
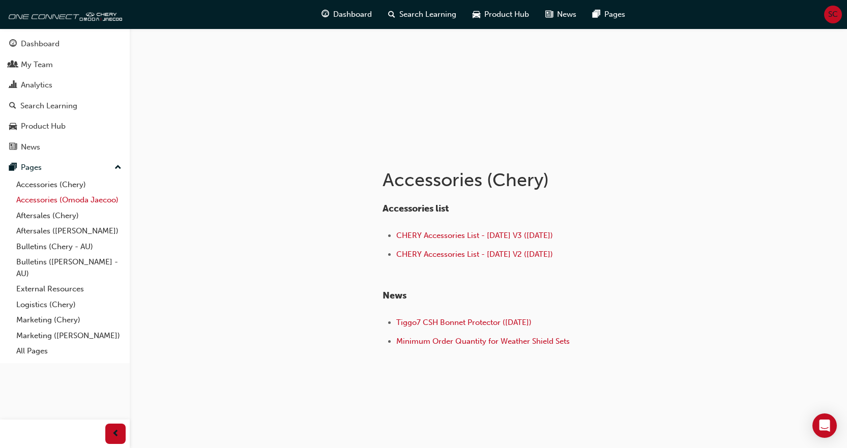
click at [75, 200] on link "Accessories (Omoda Jaecoo)" at bounding box center [68, 200] width 113 height 16
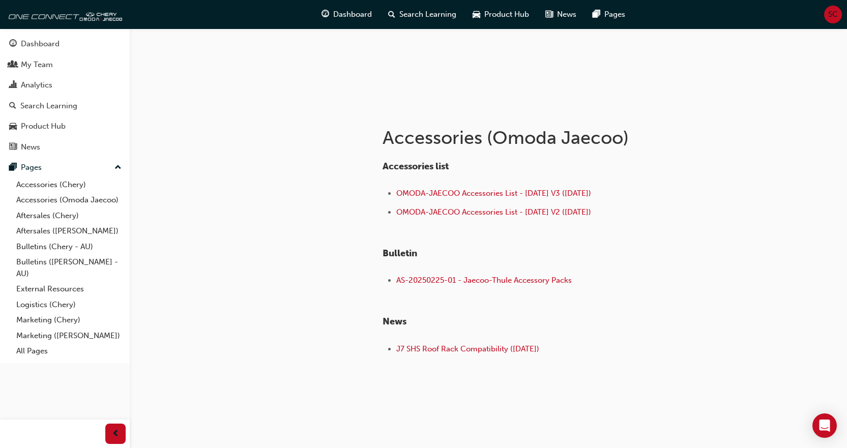
scroll to position [133, 0]
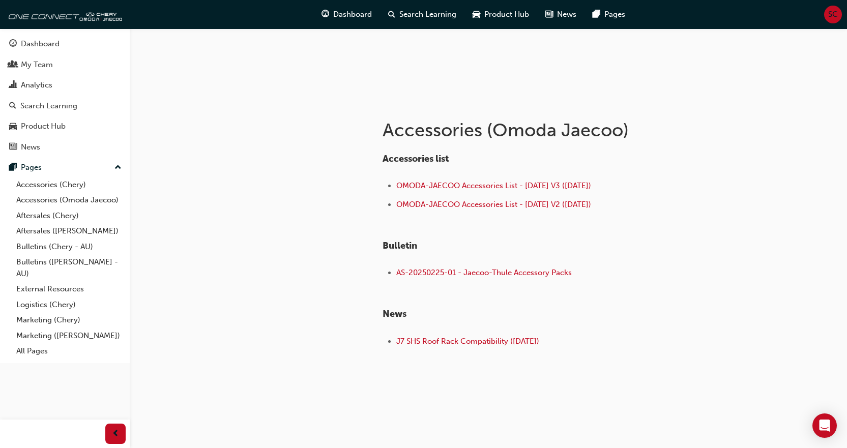
click at [833, 16] on span "SC" at bounding box center [833, 15] width 10 height 12
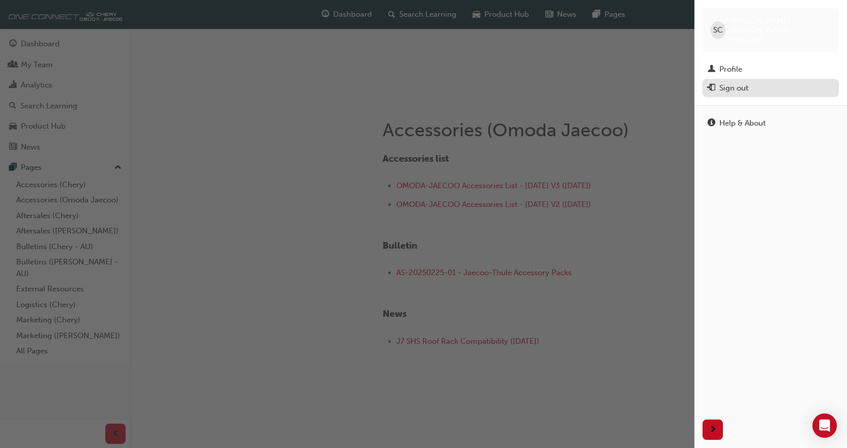
click at [724, 83] on div "Sign out" at bounding box center [733, 88] width 29 height 12
